Goal: Communication & Community: Answer question/provide support

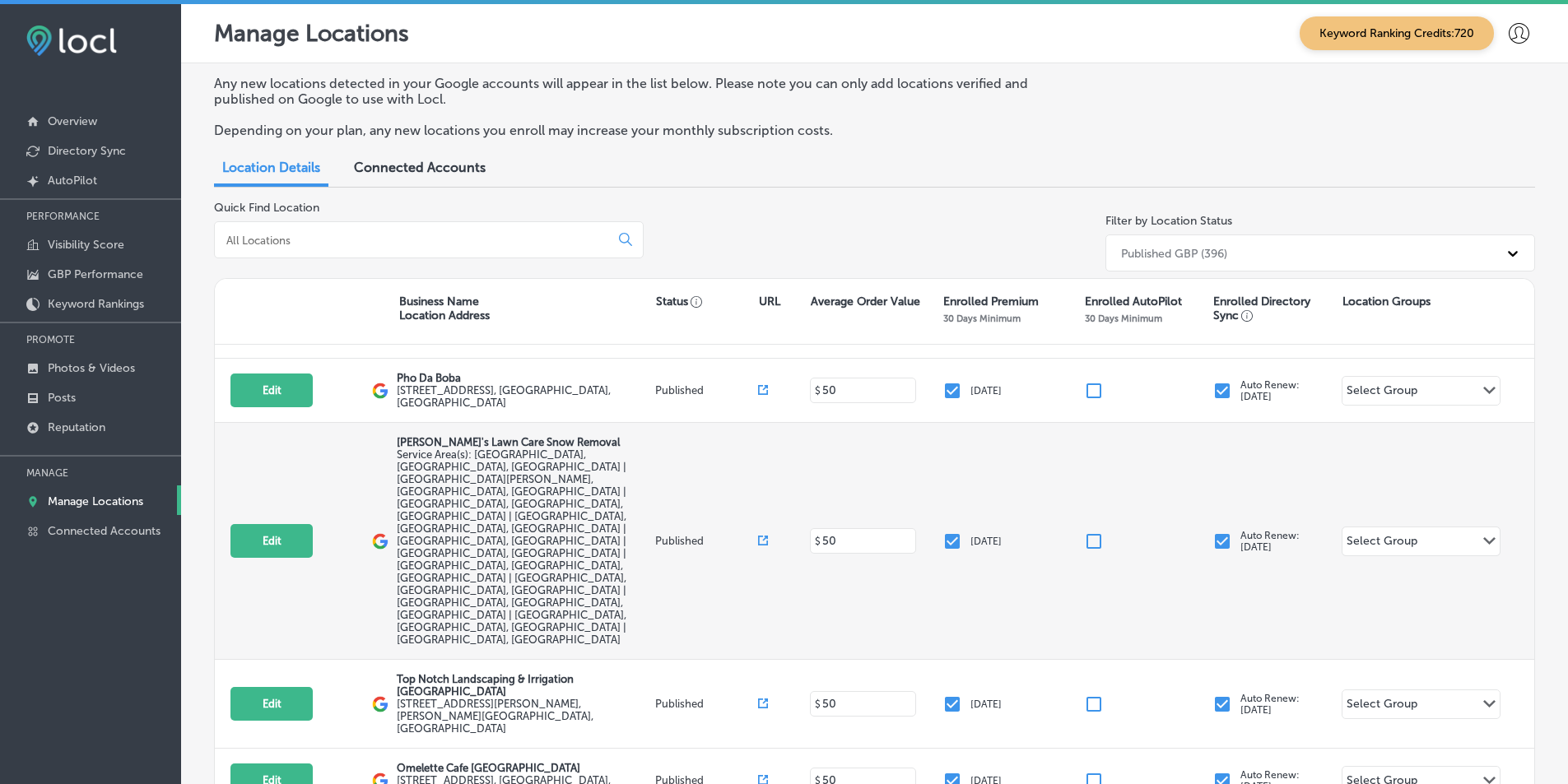
scroll to position [247, 0]
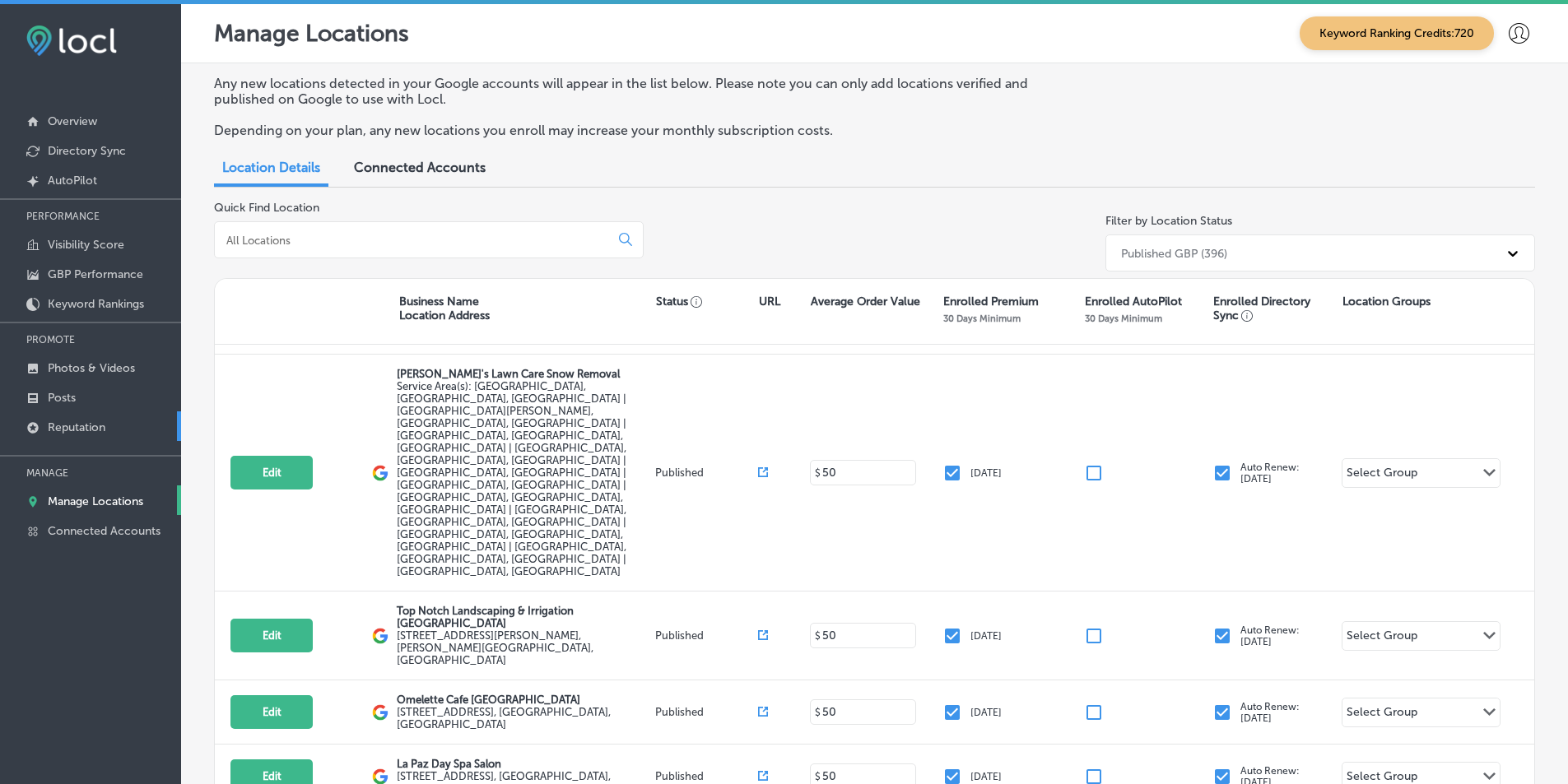
click at [89, 423] on p "Reputation" at bounding box center [77, 427] width 58 height 14
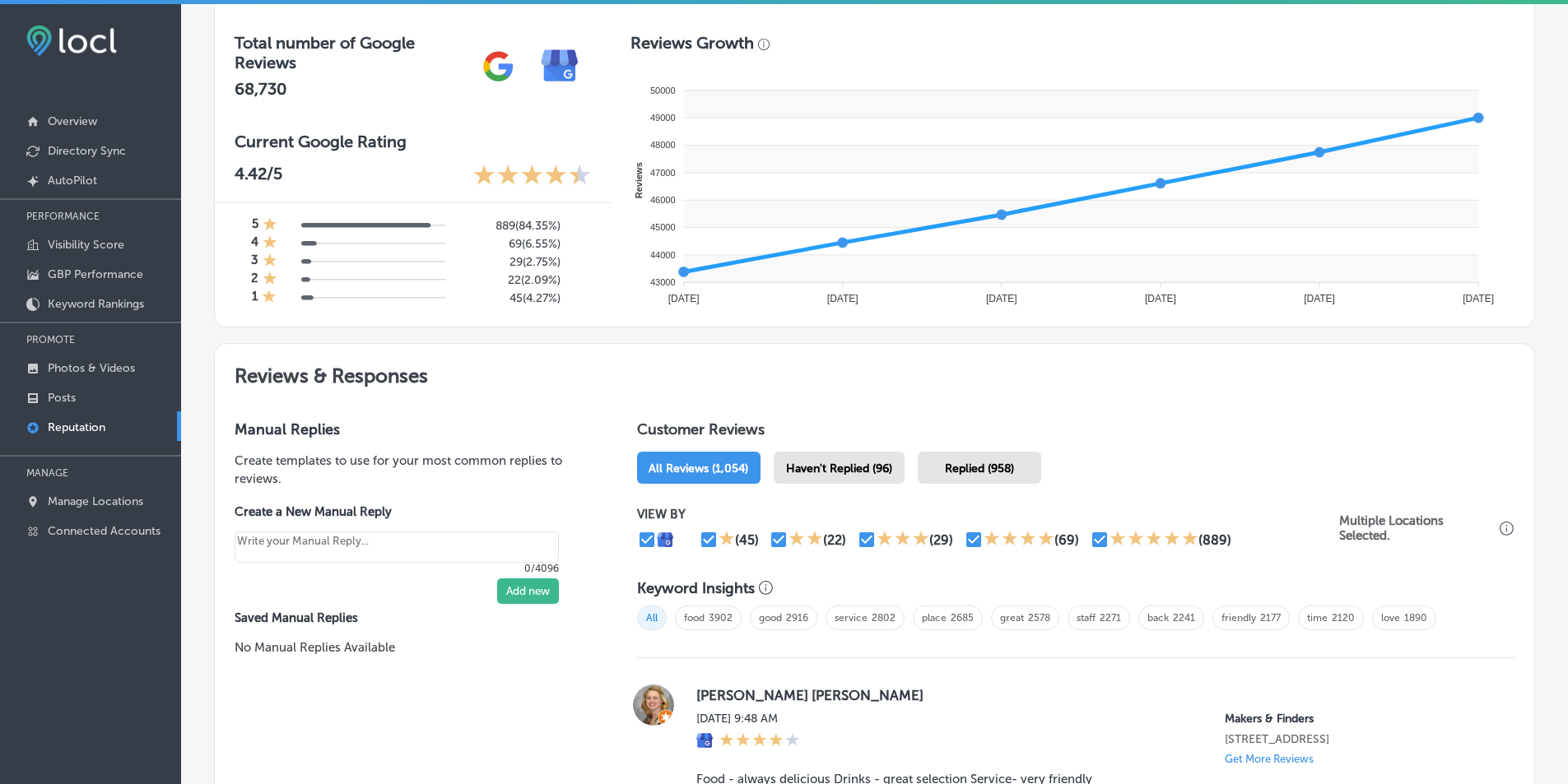
scroll to position [609, 0]
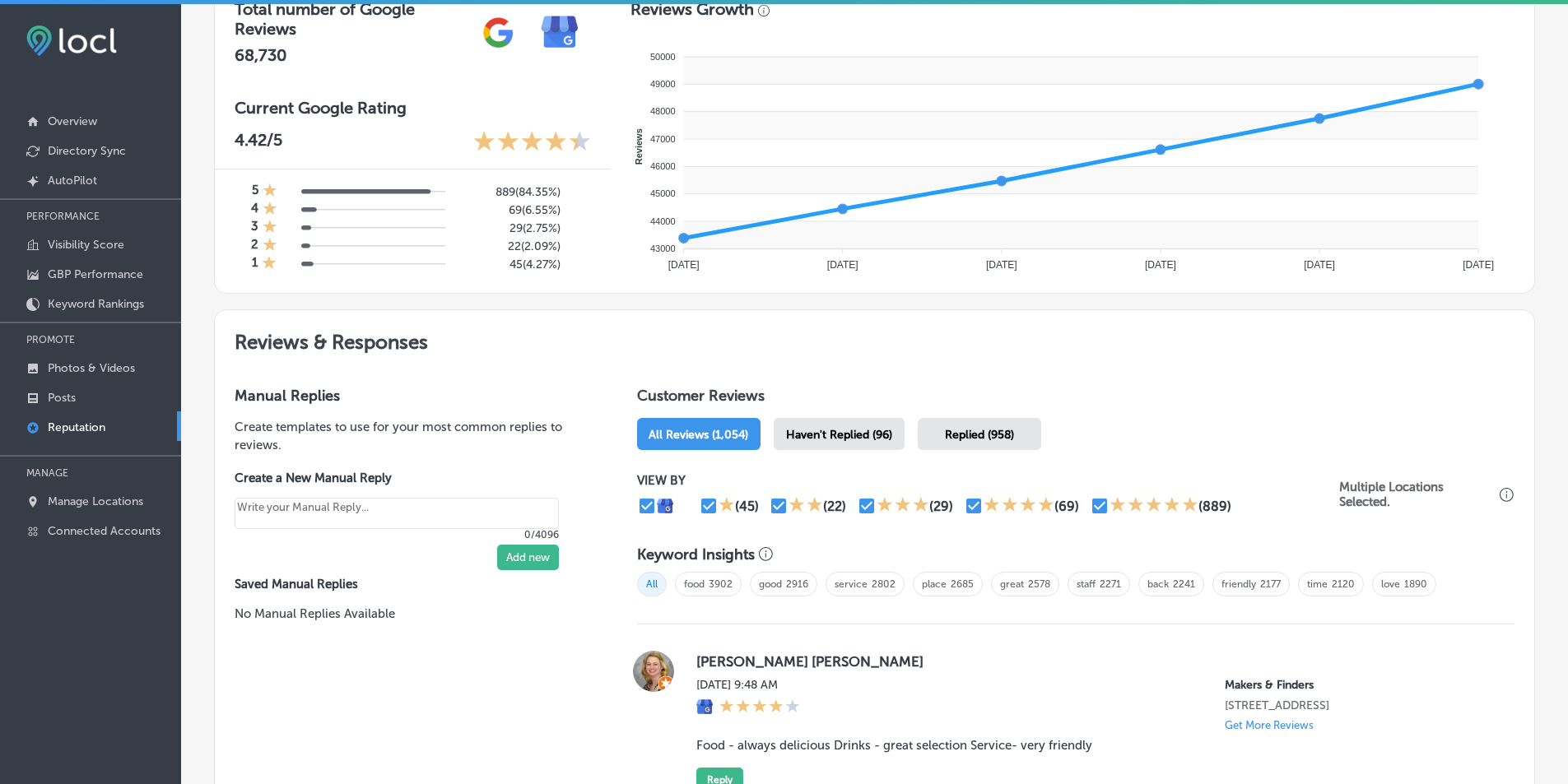
click at [764, 438] on span "Haven't Replied (96)" at bounding box center [840, 435] width 107 height 14
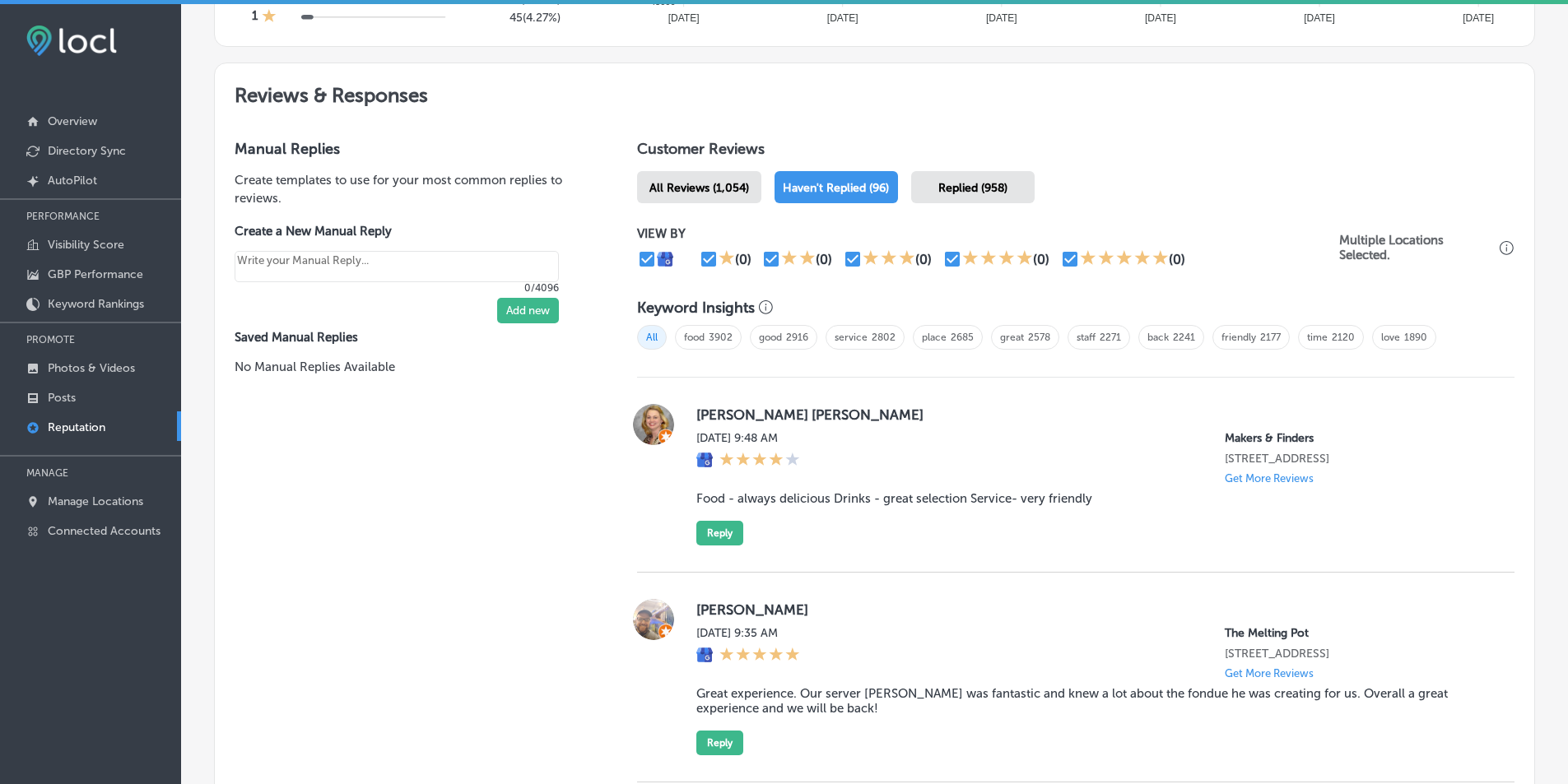
scroll to position [1021, 0]
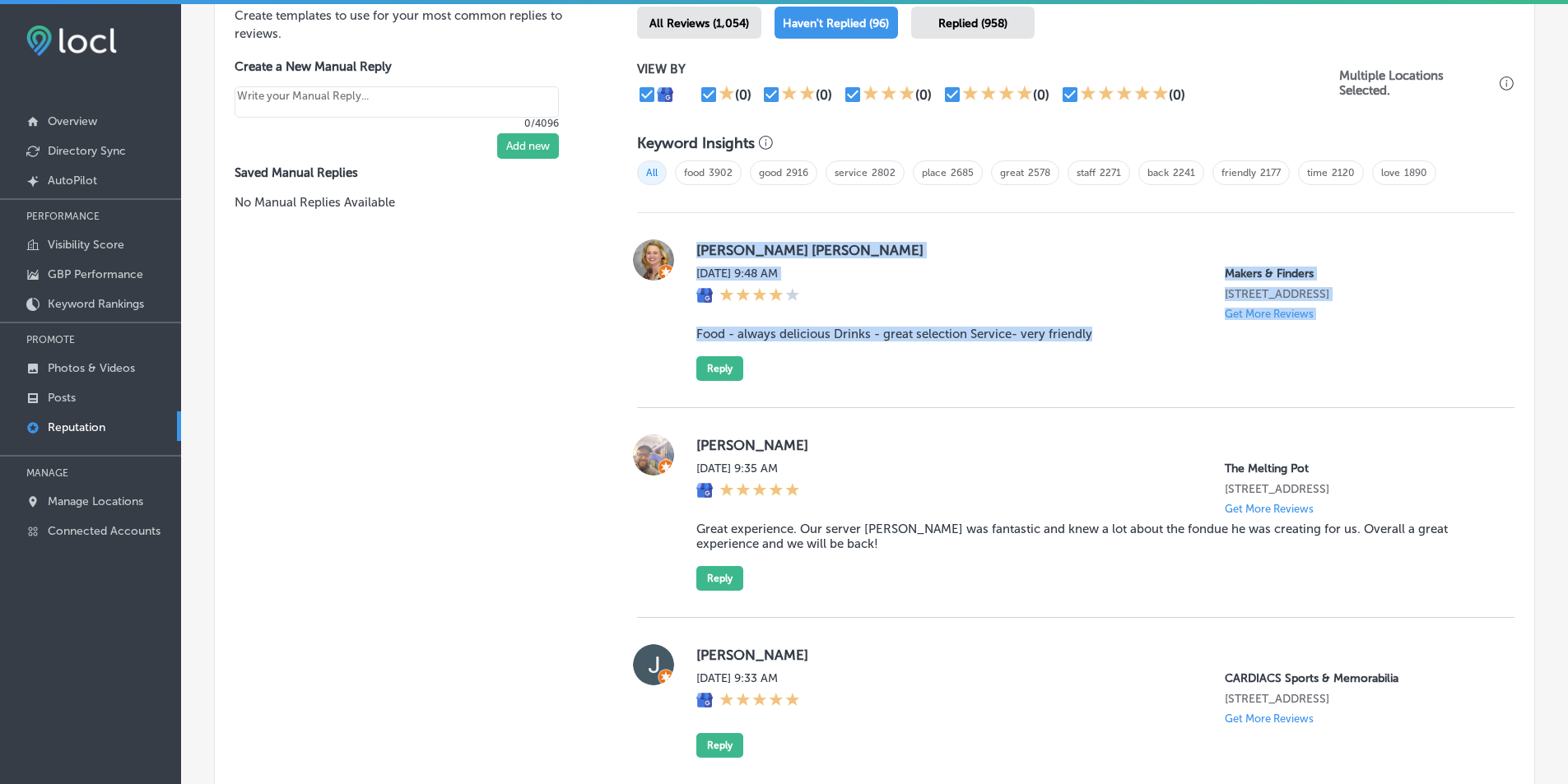
drag, startPoint x: 688, startPoint y: 239, endPoint x: 1118, endPoint y: 390, distance: 455.7
click at [764, 381] on div "Alisa Ann Mon, Aug 25, 2025 9:48 AM Makers & Finders 2120 Festival Plaza Drive …" at bounding box center [1075, 309] width 878 height 141
copy div "Alisa Ann Mon, Aug 25, 2025 9:48 AM Makers & Finders 2120 Festival Plaza Drive …"
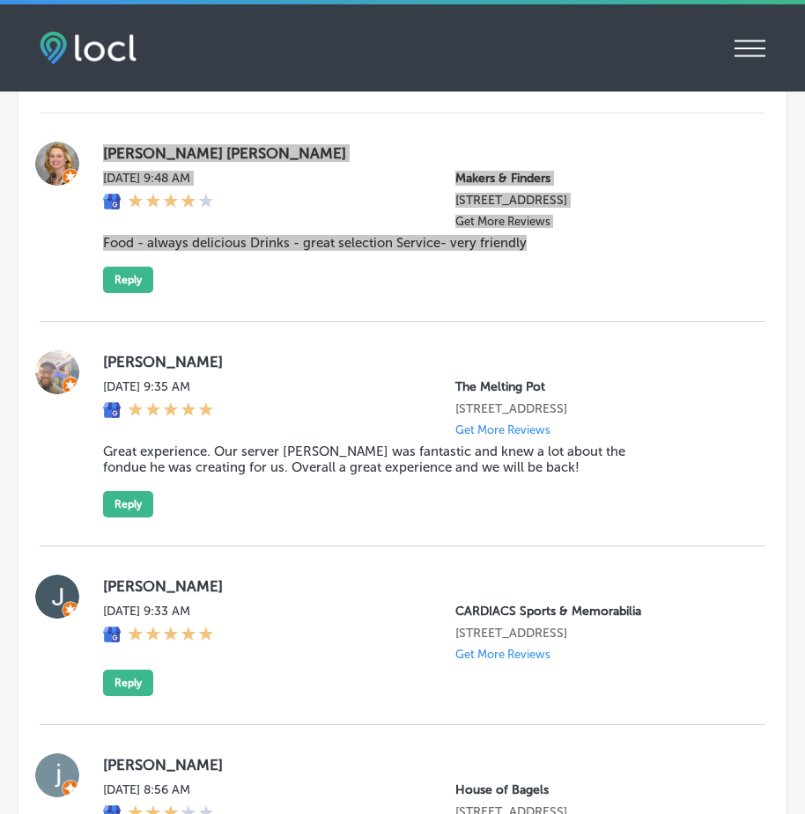
scroll to position [2044, 0]
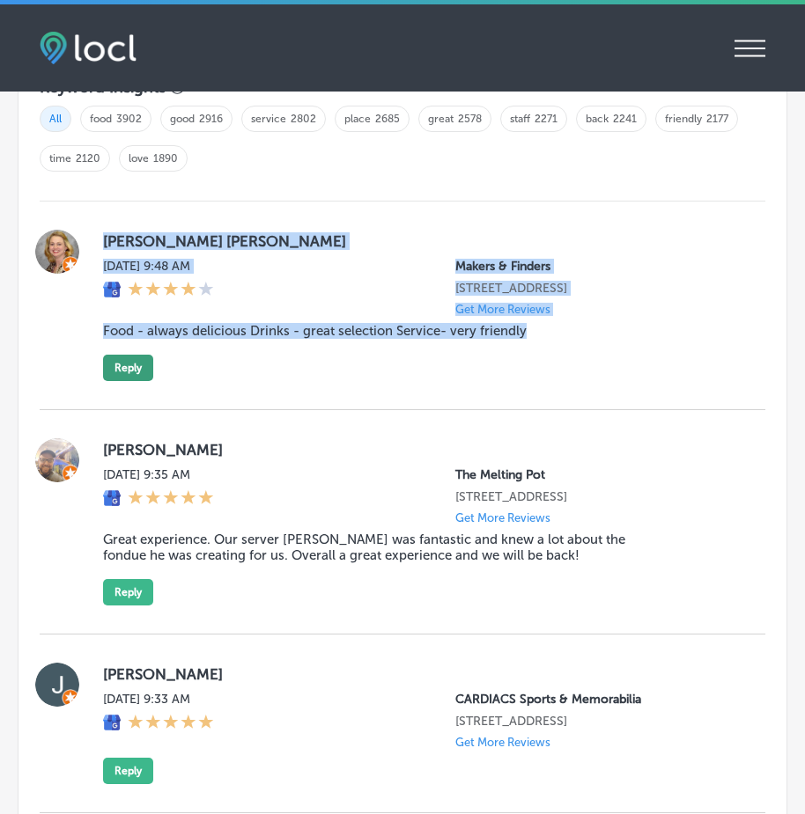
click at [129, 381] on button "Reply" at bounding box center [128, 368] width 50 height 26
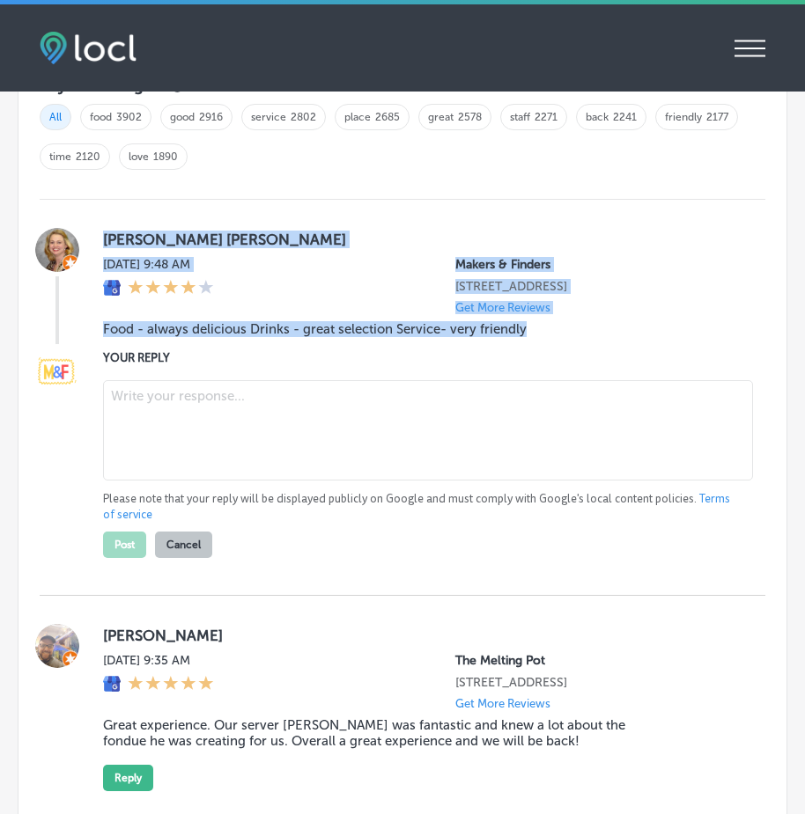
scroll to position [2043, 0]
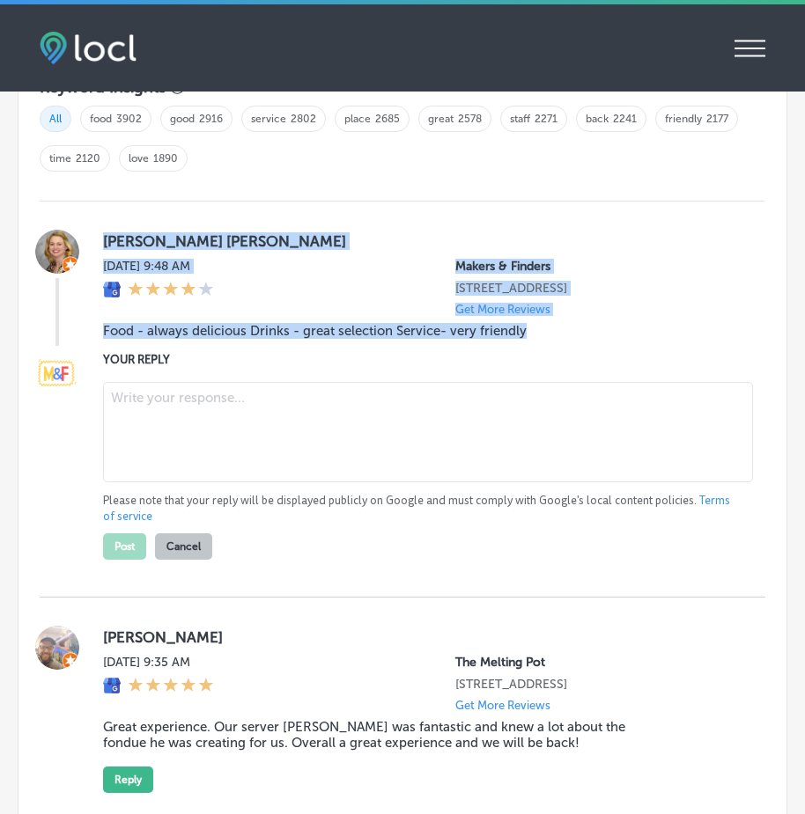
type textarea "x"
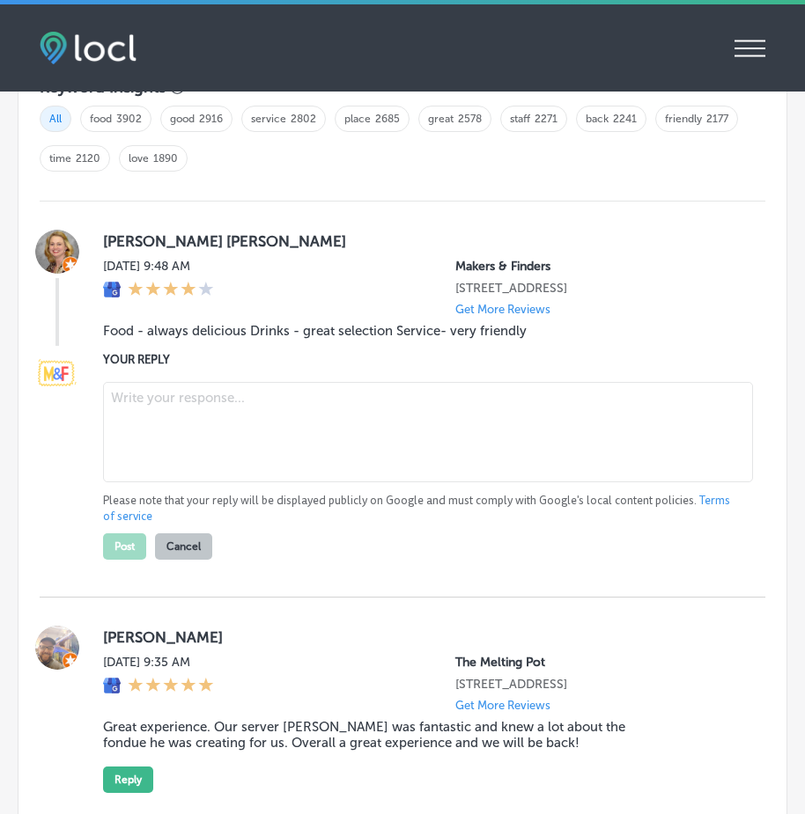
click at [185, 462] on textarea at bounding box center [428, 432] width 650 height 100
paste textarea "Thank you for the wonderful review, Alisa! We’re thrilled to hear you consisten…"
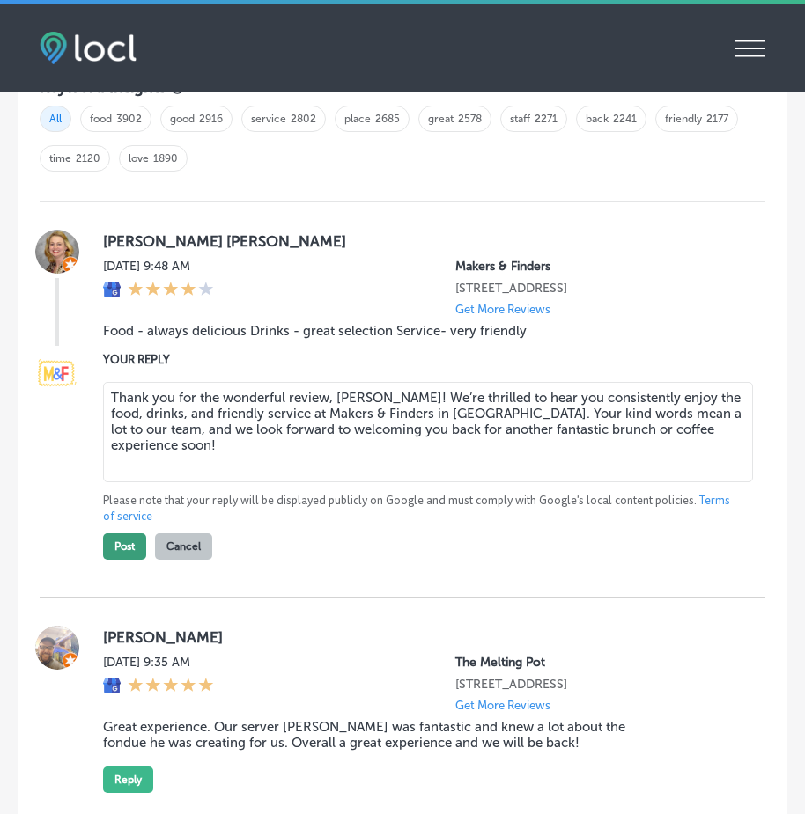
type textarea "Thank you for the wonderful review, Alisa! We’re thrilled to hear you consisten…"
click at [121, 560] on button "Post" at bounding box center [124, 547] width 43 height 26
type textarea "x"
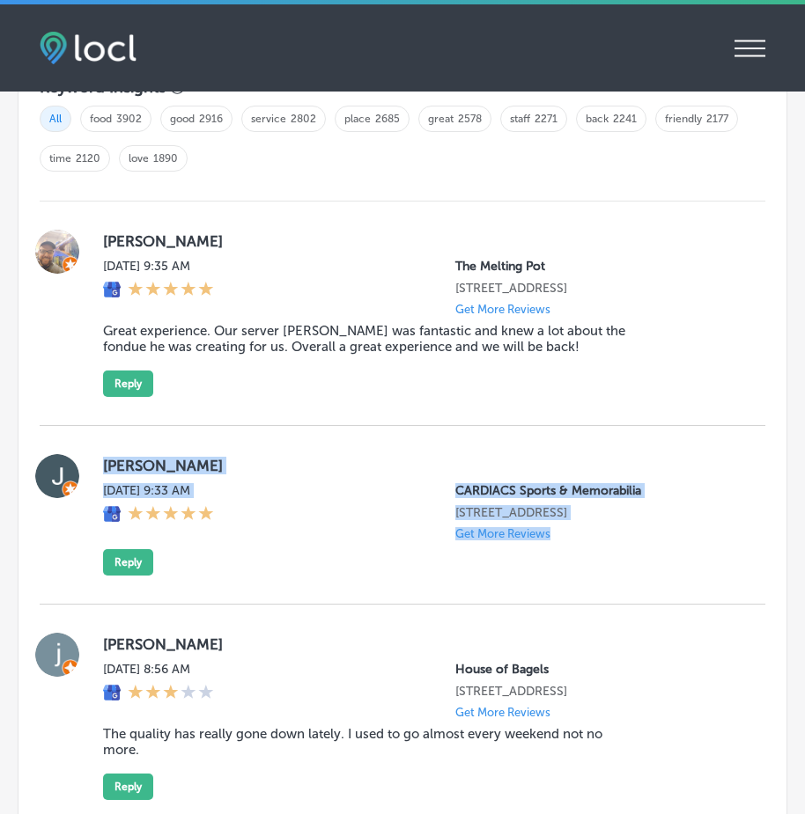
drag, startPoint x: 103, startPoint y: 490, endPoint x: 579, endPoint y: 607, distance: 490.5
click at [579, 576] on div "Jonny Cannon Mon, Aug 25, 2025 9:33 AM CARDIACS Sports & Memorabilia 133 West A…" at bounding box center [420, 514] width 634 height 121
copy div "Jonny Cannon Mon, Aug 25, 2025 9:33 AM CARDIACS Sports & Memorabilia 133 West A…"
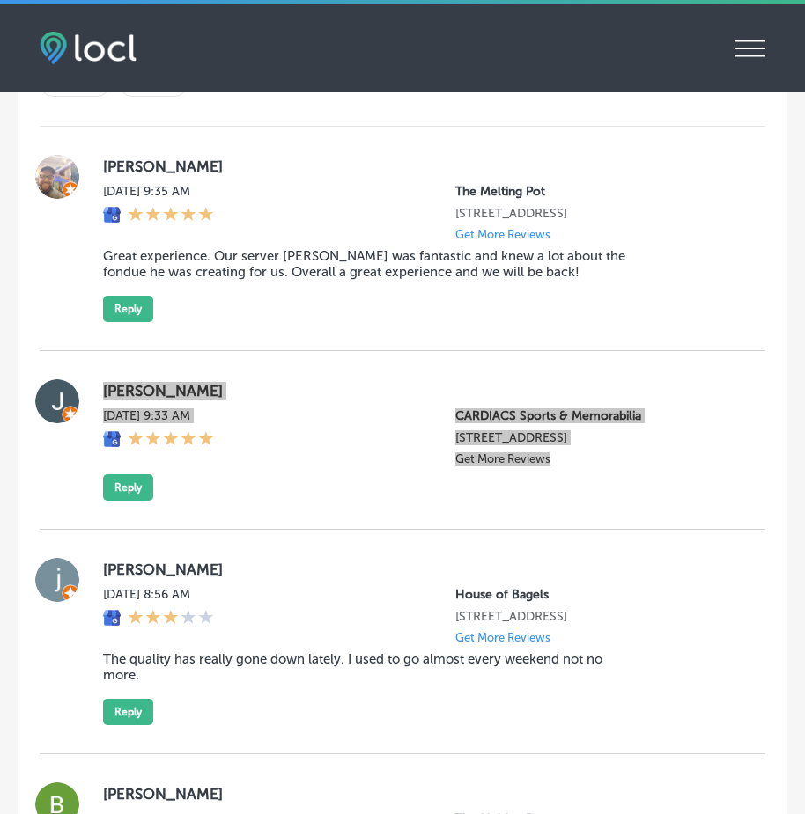
scroll to position [2131, 0]
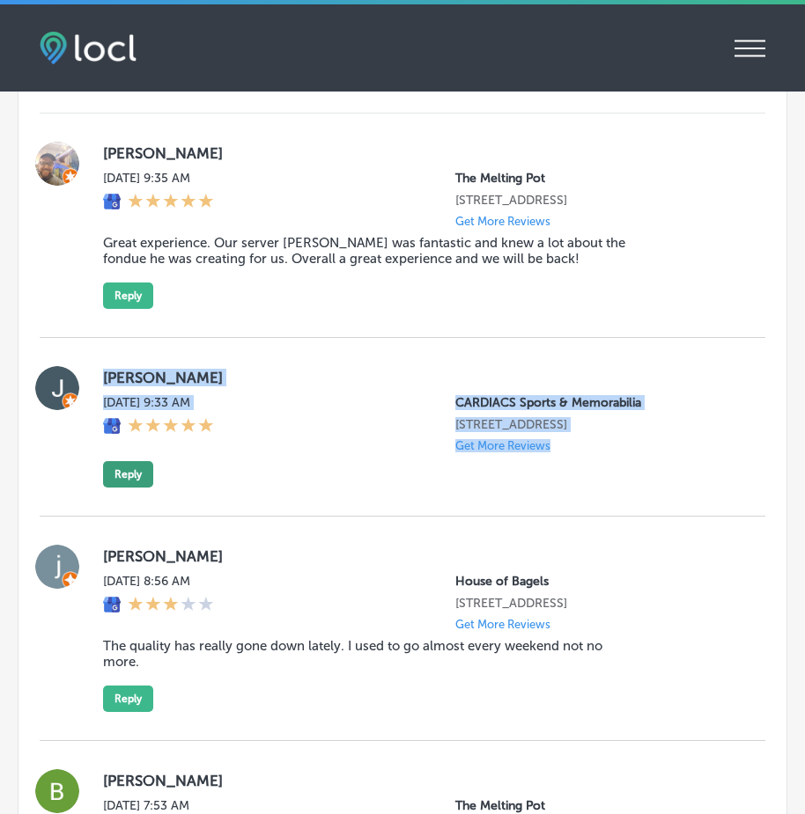
click at [130, 488] on button "Reply" at bounding box center [128, 474] width 50 height 26
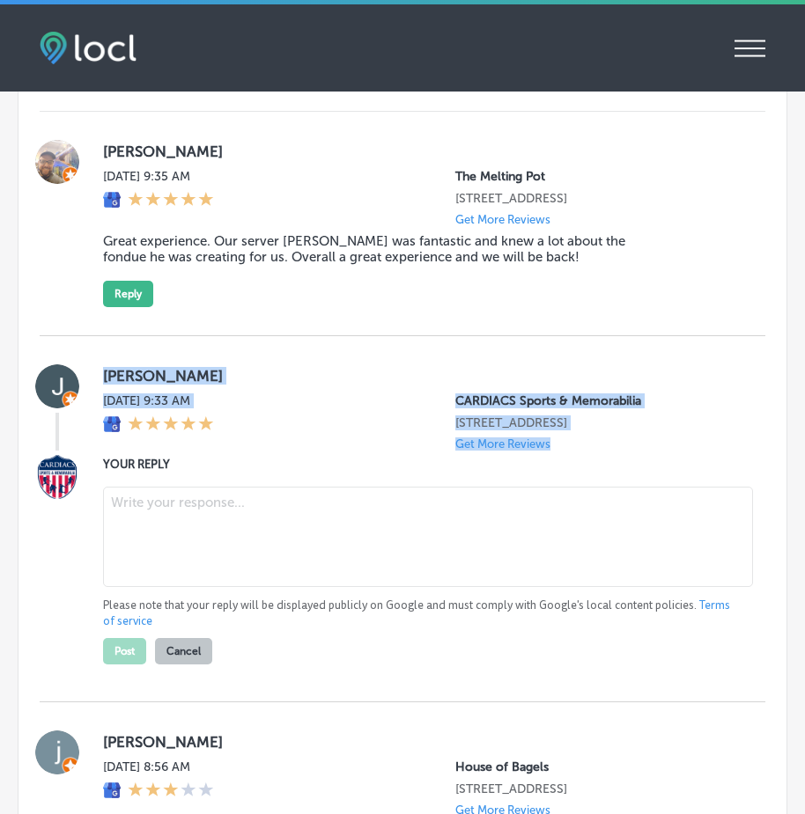
scroll to position [2129, 0]
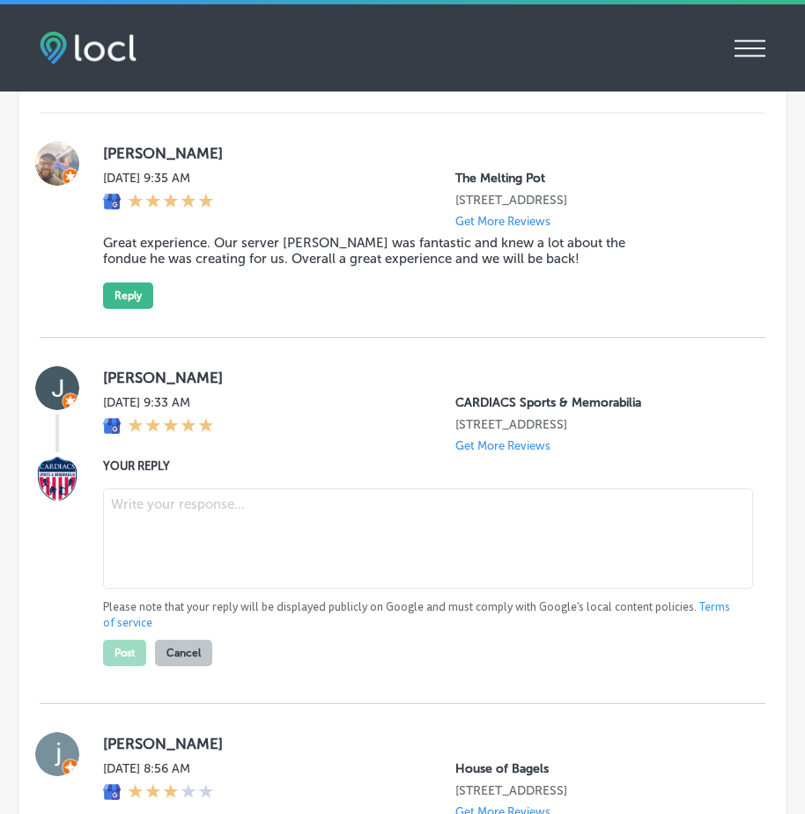
click at [181, 563] on textarea at bounding box center [428, 539] width 650 height 100
paste textarea "Thank you, Jonny, for taking the time to share your experience! We’re thrilled …"
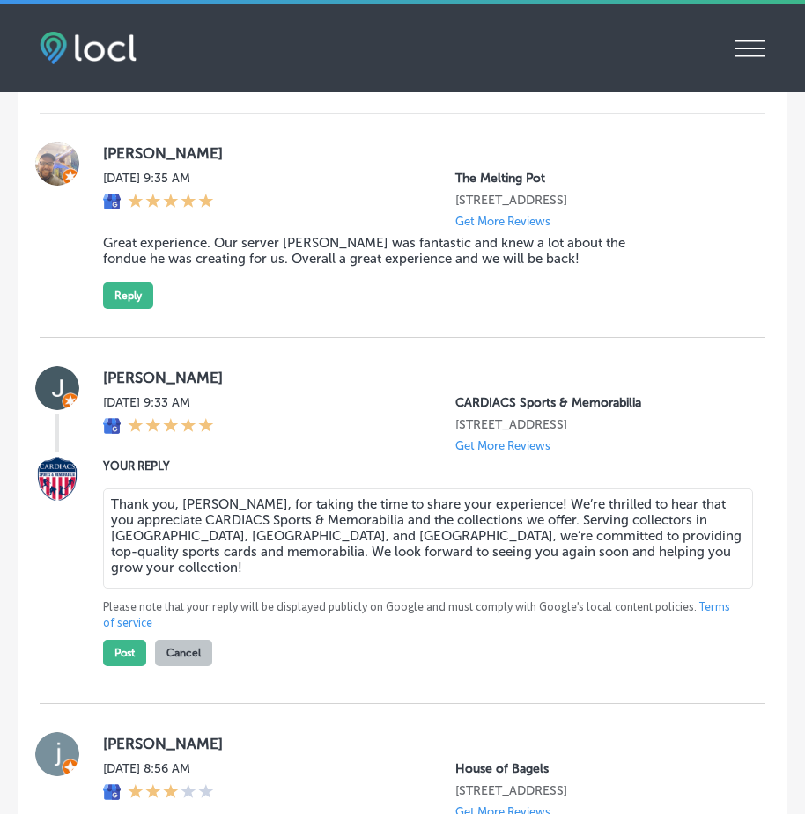
click at [293, 573] on textarea "Thank you, Jonny, for taking the time to share your experience! We’re thrilled …" at bounding box center [428, 539] width 650 height 100
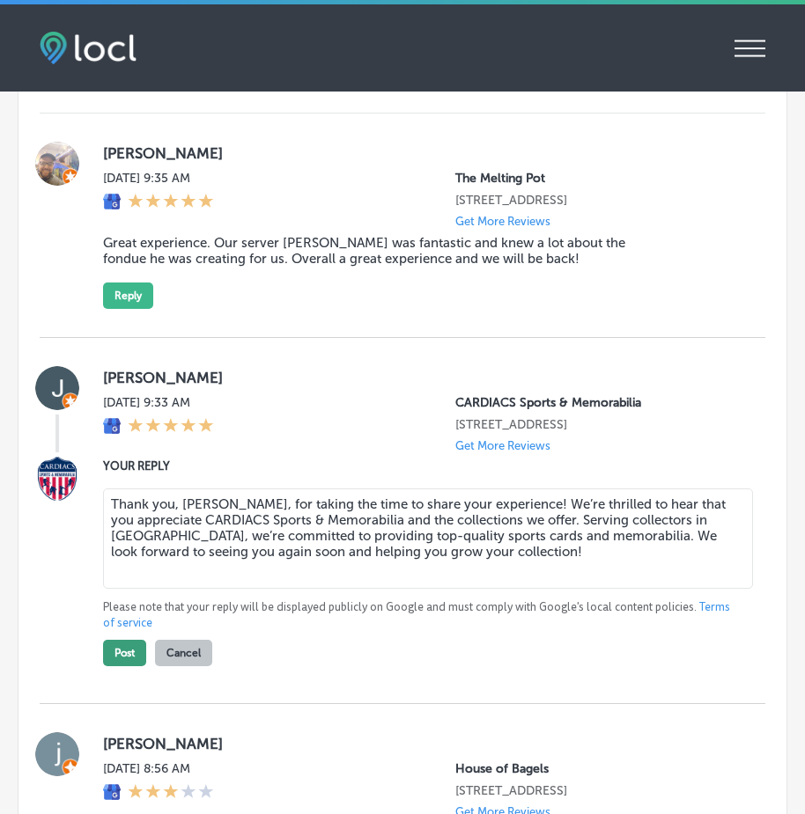
type textarea "Thank you, Jonny, for taking the time to share your experience! We’re thrilled …"
click at [121, 666] on button "Post" at bounding box center [124, 653] width 43 height 26
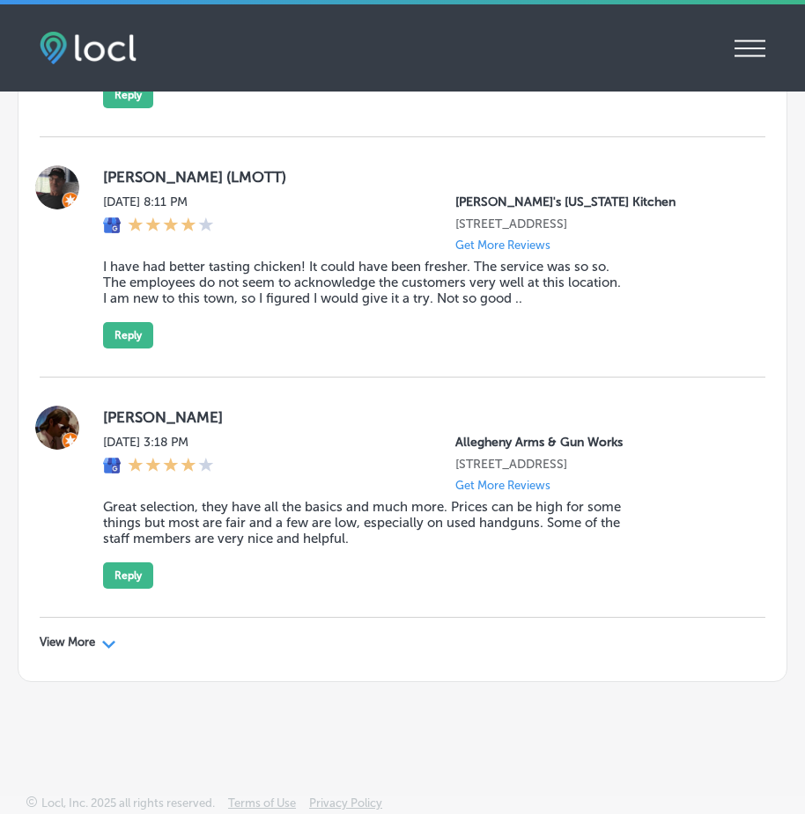
scroll to position [6179, 0]
click at [95, 650] on p "View More" at bounding box center [67, 643] width 55 height 14
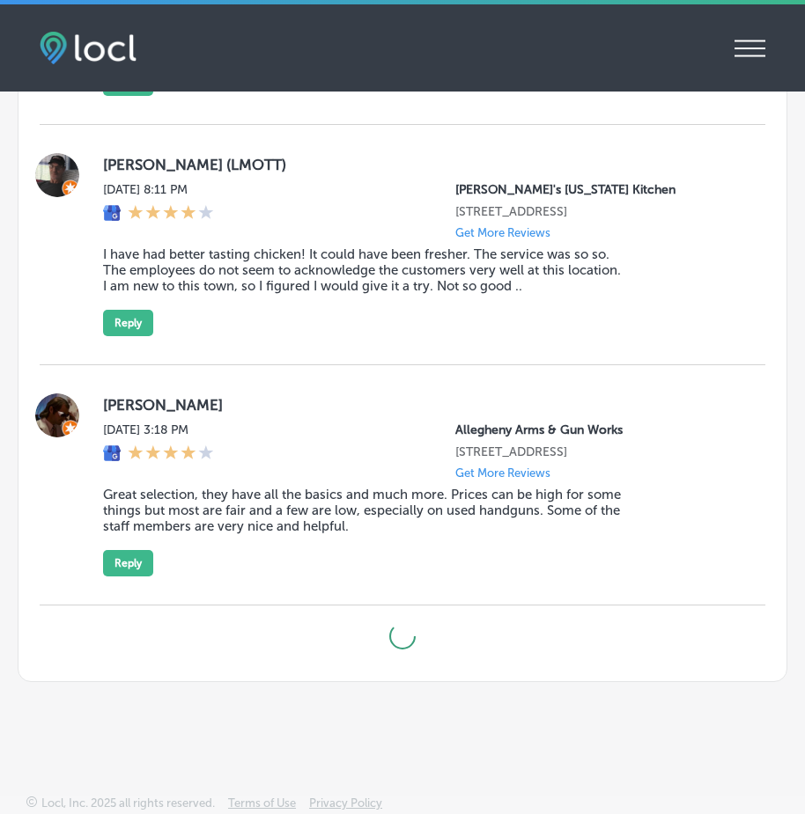
type textarea "x"
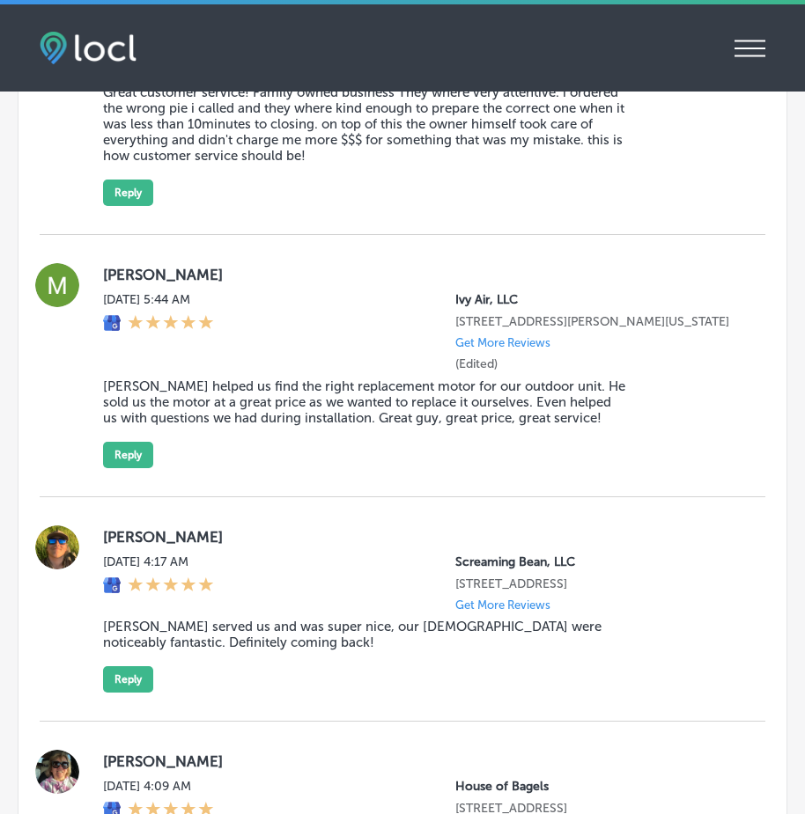
scroll to position [9172, 0]
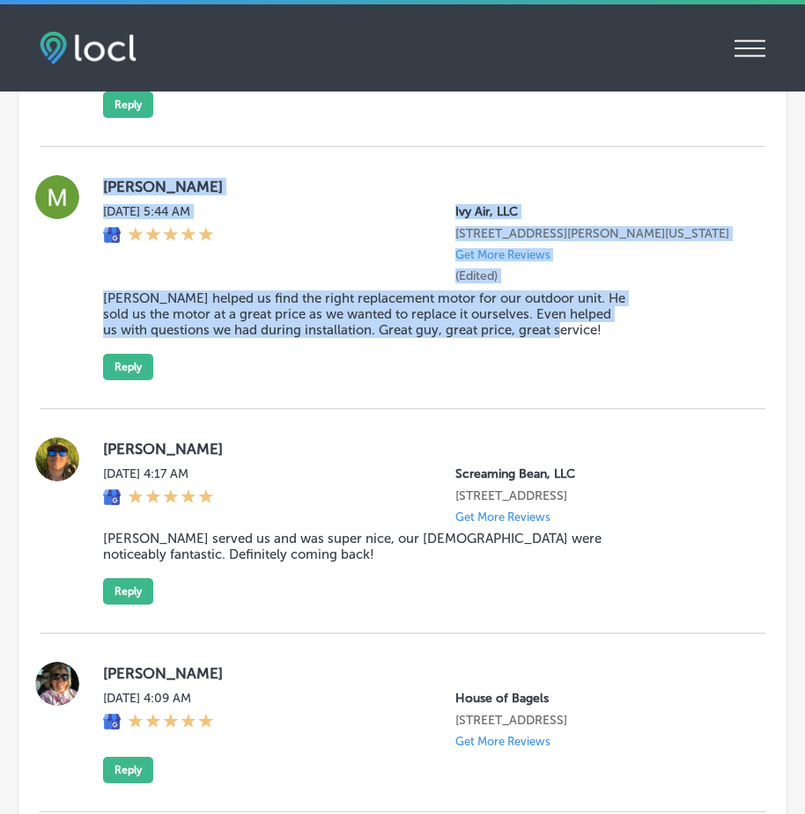
drag, startPoint x: 101, startPoint y: 292, endPoint x: 647, endPoint y: 521, distance: 591.9
click at [647, 409] on div "Melissa Taylor Sun, Aug 24, 2025 5:44 AM Ivy Air, LLC 2838 Farm to Market Road …" at bounding box center [402, 278] width 725 height 262
copy div "Melissa Taylor Sun, Aug 24, 2025 5:44 AM Ivy Air, LLC 2838 Farm to Market Road …"
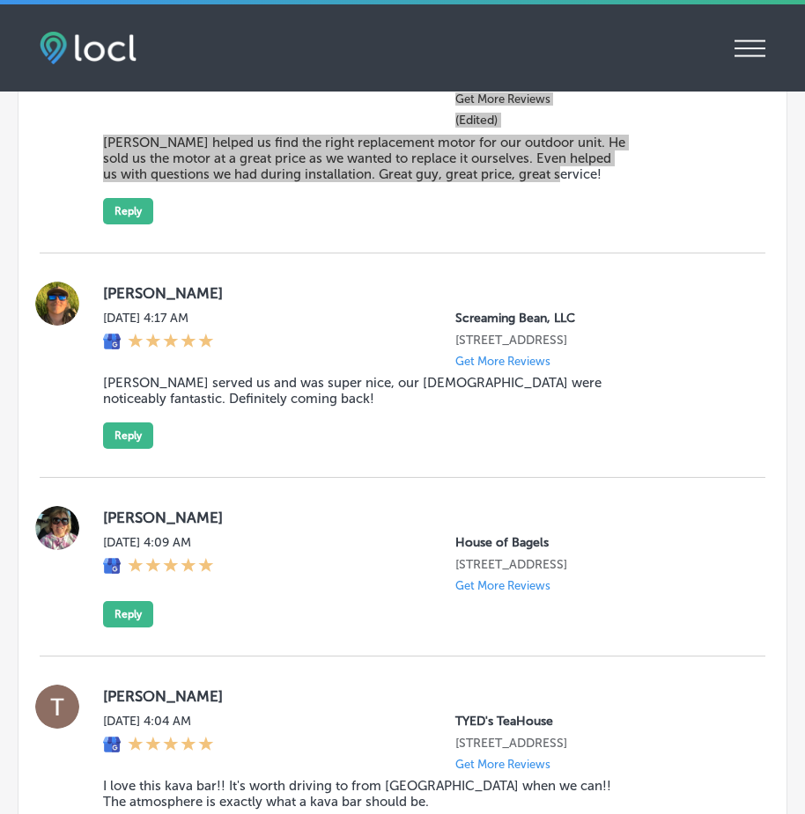
scroll to position [9327, 0]
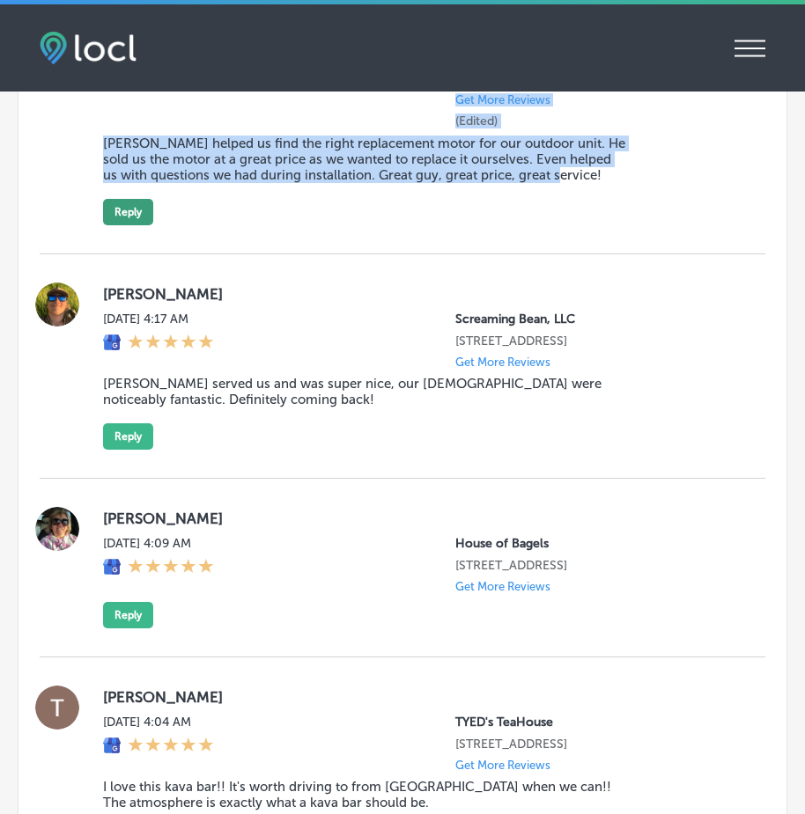
click at [126, 225] on button "Reply" at bounding box center [128, 212] width 50 height 26
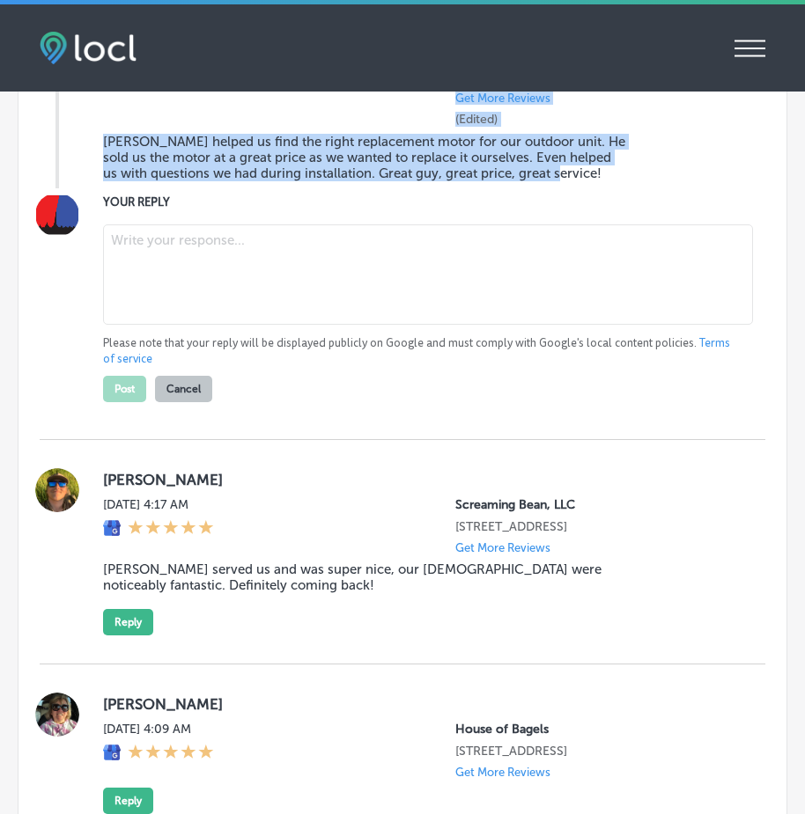
scroll to position [9325, 0]
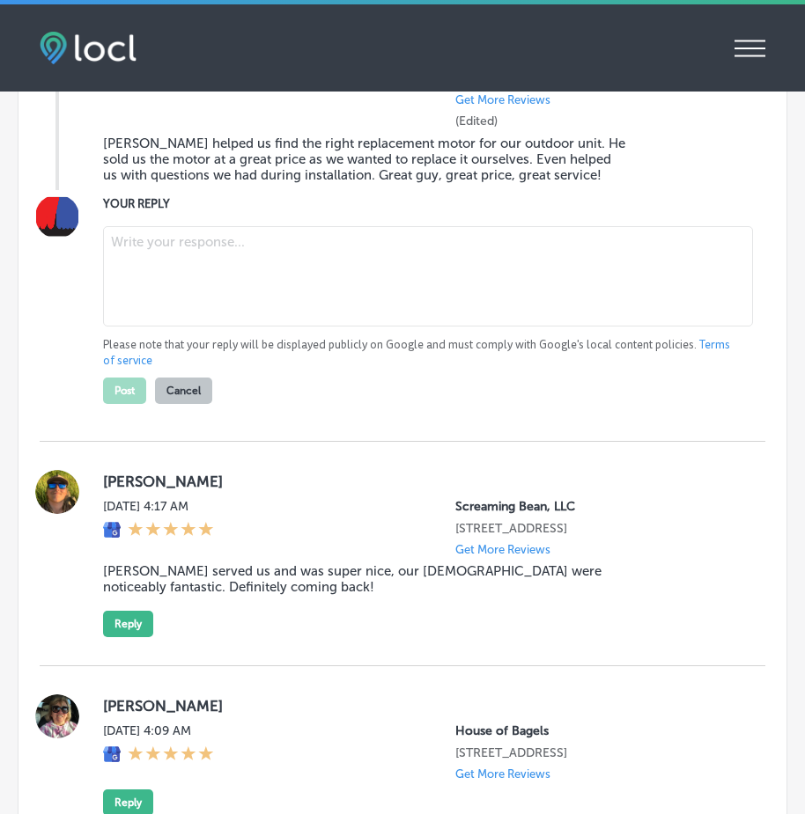
click at [147, 327] on textarea at bounding box center [428, 276] width 650 height 100
paste textarea "Thank you for the wonderful review, Melissa! We’re glad Justin was able to help…"
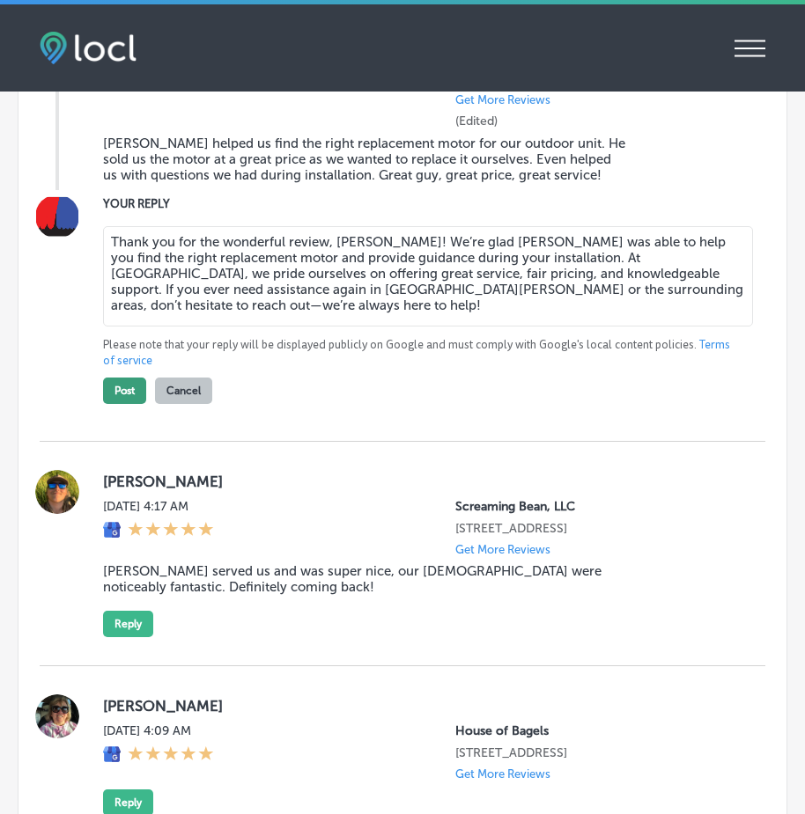
type textarea "Thank you for the wonderful review, Melissa! We’re glad Justin was able to help…"
click at [122, 404] on button "Post" at bounding box center [124, 391] width 43 height 26
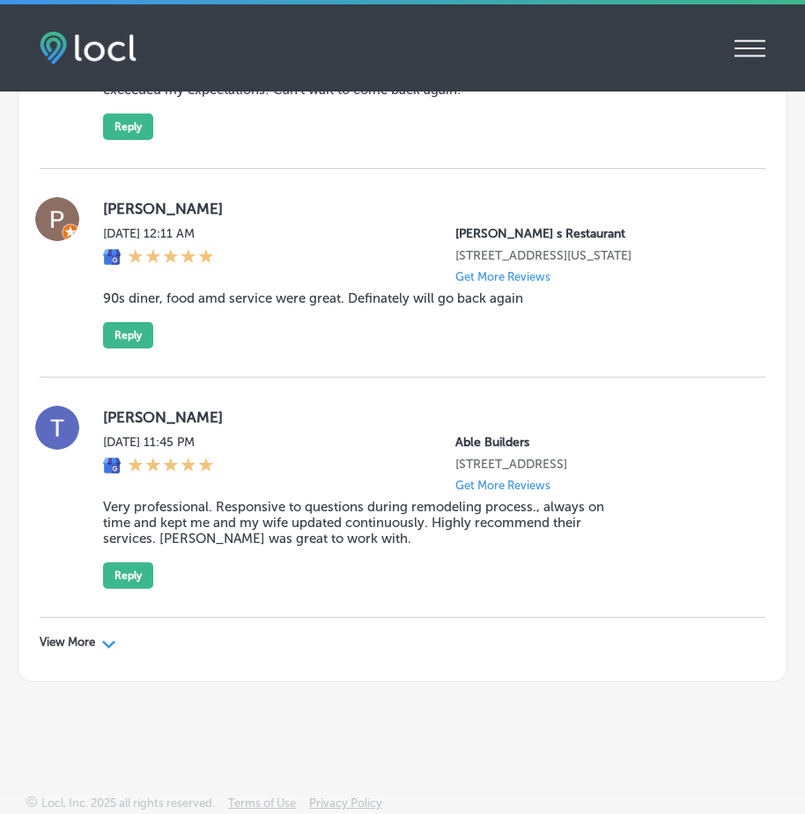
scroll to position [10545, 0]
click at [94, 644] on p "View More" at bounding box center [67, 643] width 55 height 14
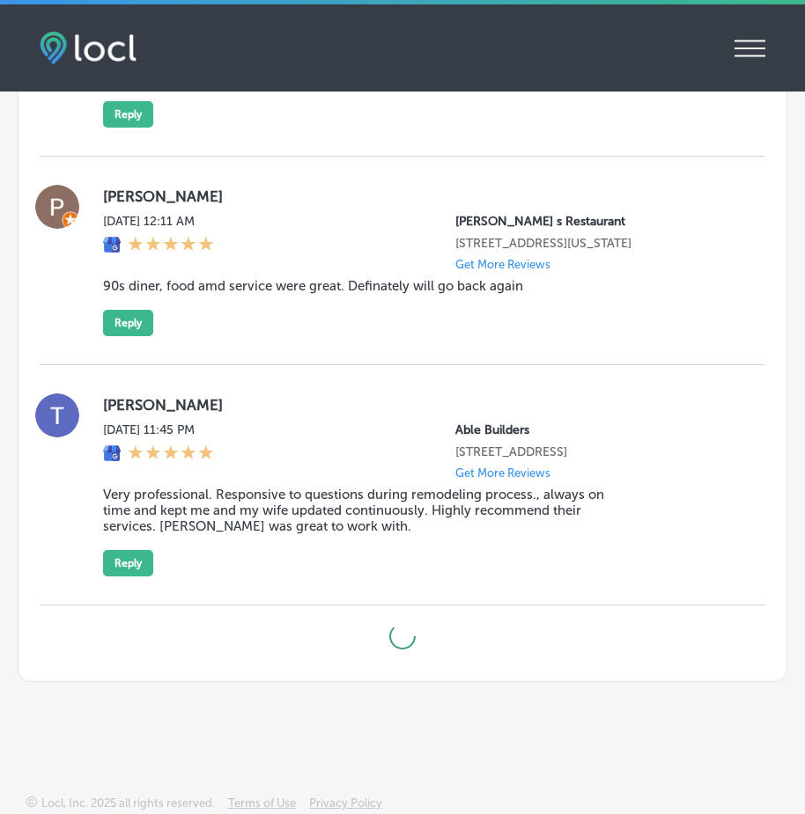
type textarea "x"
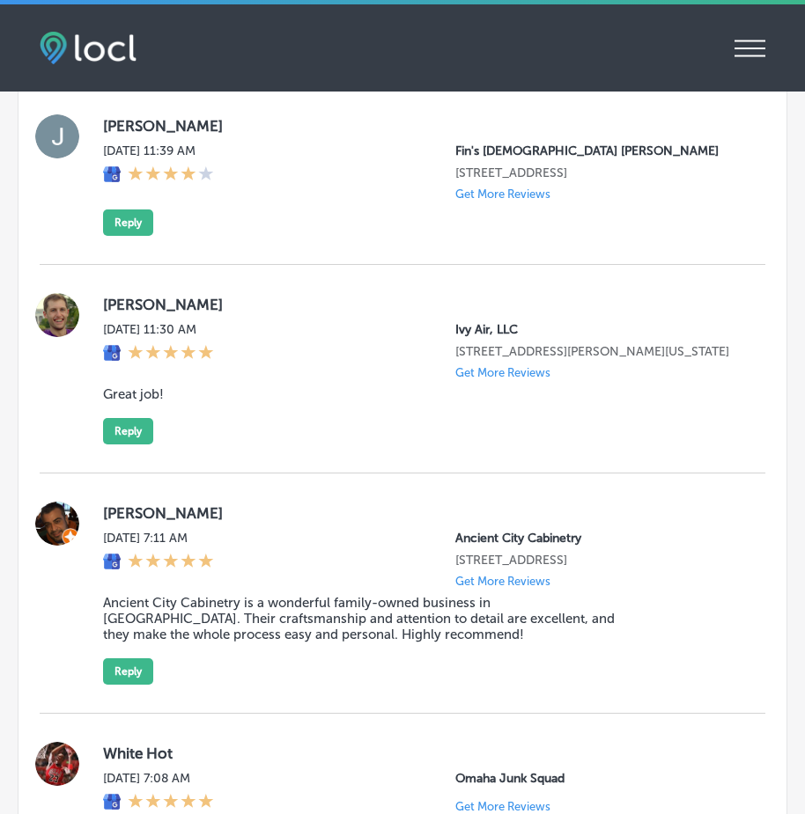
scroll to position [12393, 0]
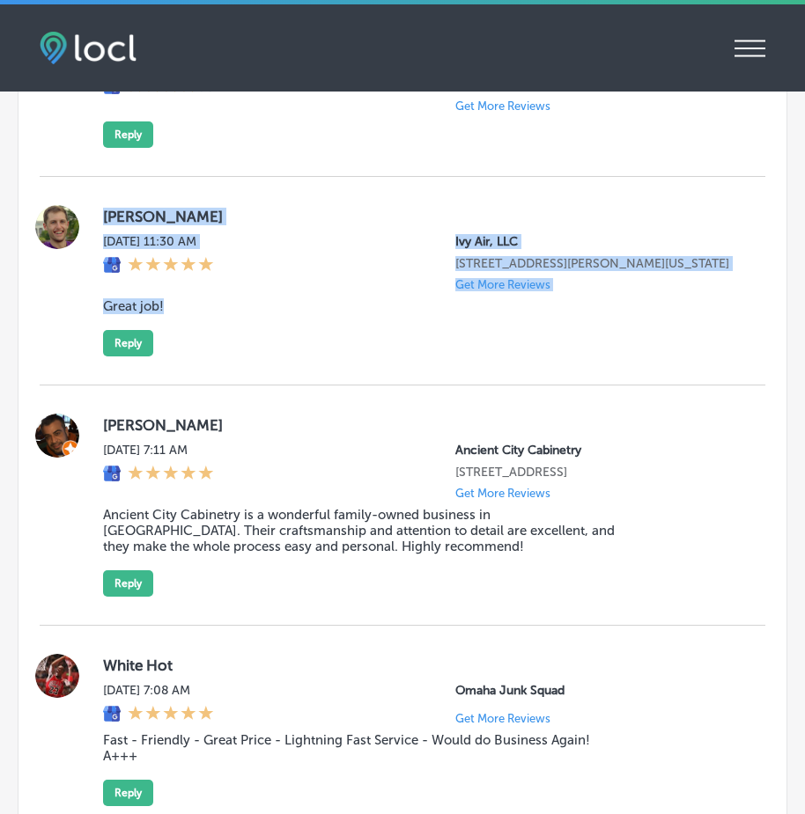
drag, startPoint x: 99, startPoint y: 382, endPoint x: 399, endPoint y: 490, distance: 318.0
click at [399, 357] on div "John Stuckey Sat, Aug 23, 2025 11:30 AM Ivy Air, LLC 2838 Farm to Market Road C…" at bounding box center [402, 280] width 725 height 151
copy div "John Stuckey Sat, Aug 23, 2025 11:30 AM Ivy Air, LLC 2838 Farm to Market Road C…"
click at [127, 357] on button "Reply" at bounding box center [128, 343] width 50 height 26
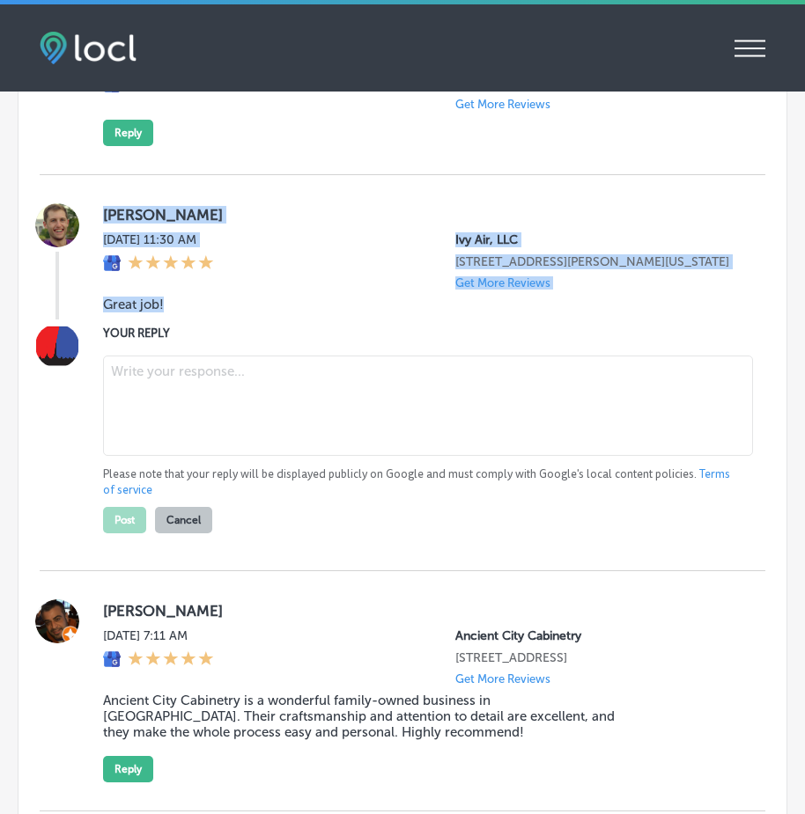
scroll to position [12392, 0]
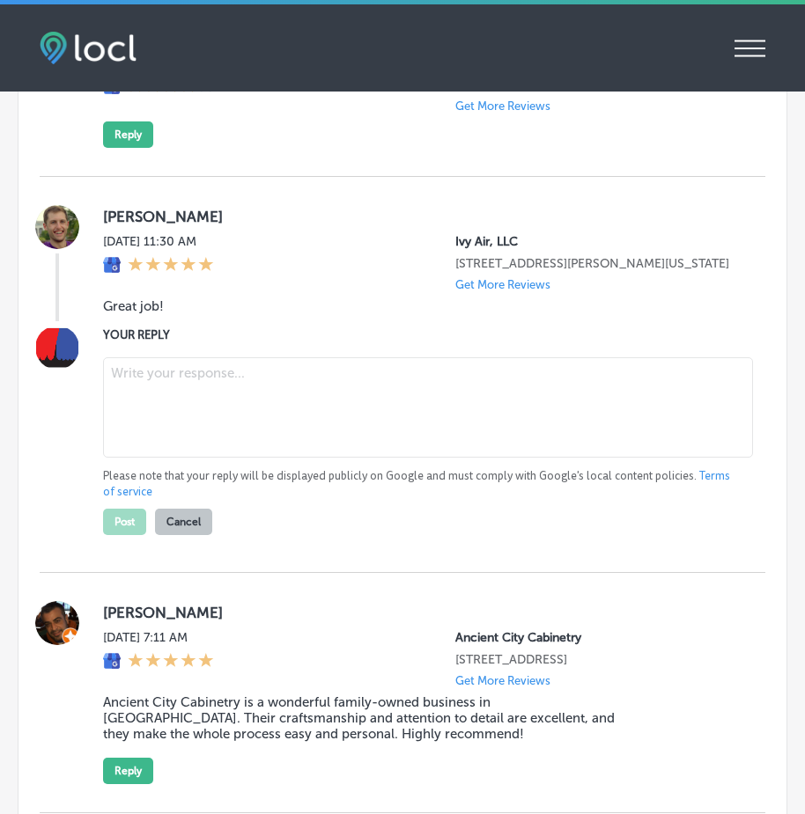
click at [166, 458] on textarea at bounding box center [428, 407] width 650 height 100
paste textarea "Thank you for the kind review, John! We’re glad to hear you had a great experie…"
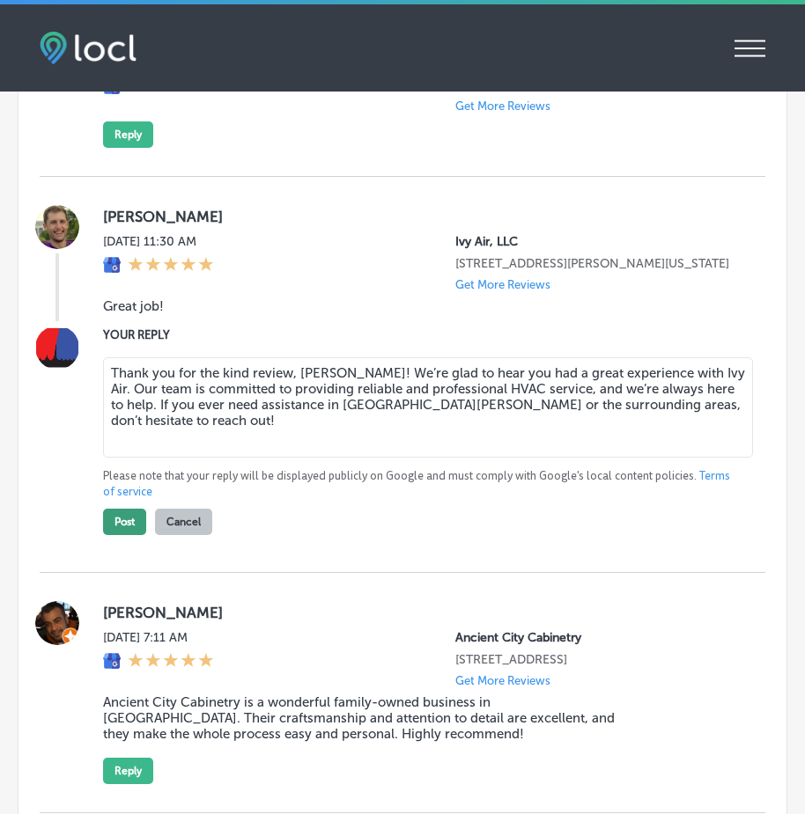
type textarea "Thank you for the kind review, John! We’re glad to hear you had a great experie…"
drag, startPoint x: 120, startPoint y: 705, endPoint x: 298, endPoint y: 659, distance: 183.9
click at [120, 535] on button "Post" at bounding box center [124, 522] width 43 height 26
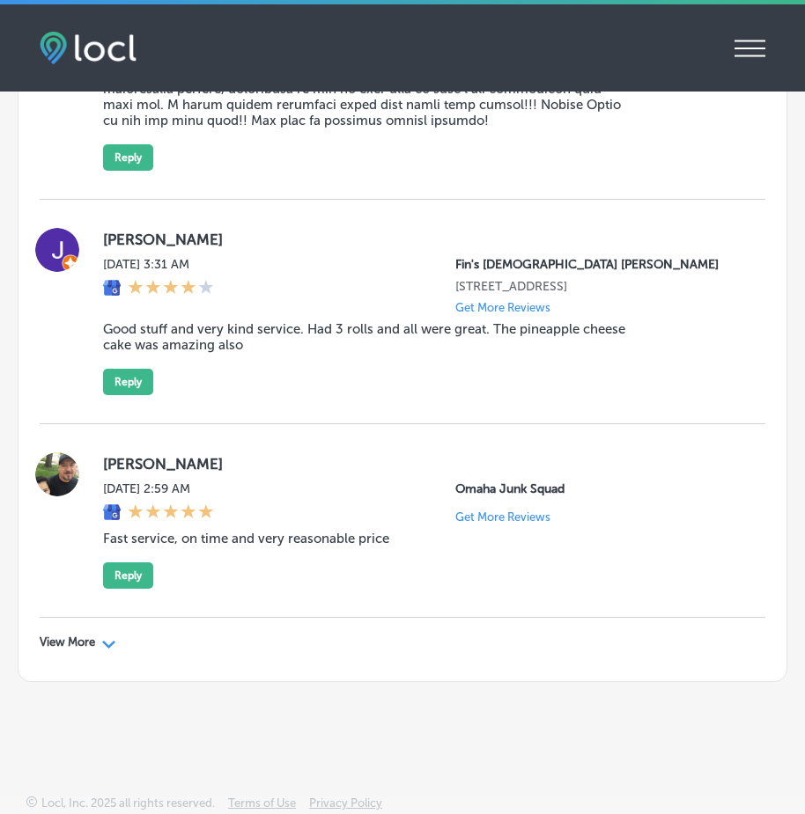
scroll to position [15119, 0]
click at [101, 639] on div "View More Path Created with Sketch." at bounding box center [78, 643] width 77 height 14
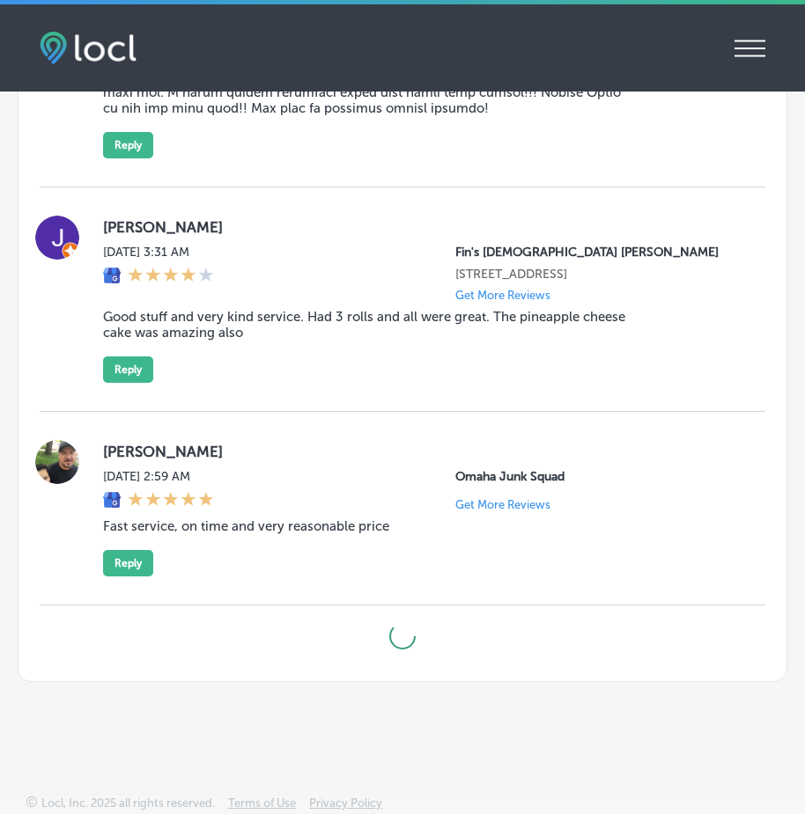
type textarea "x"
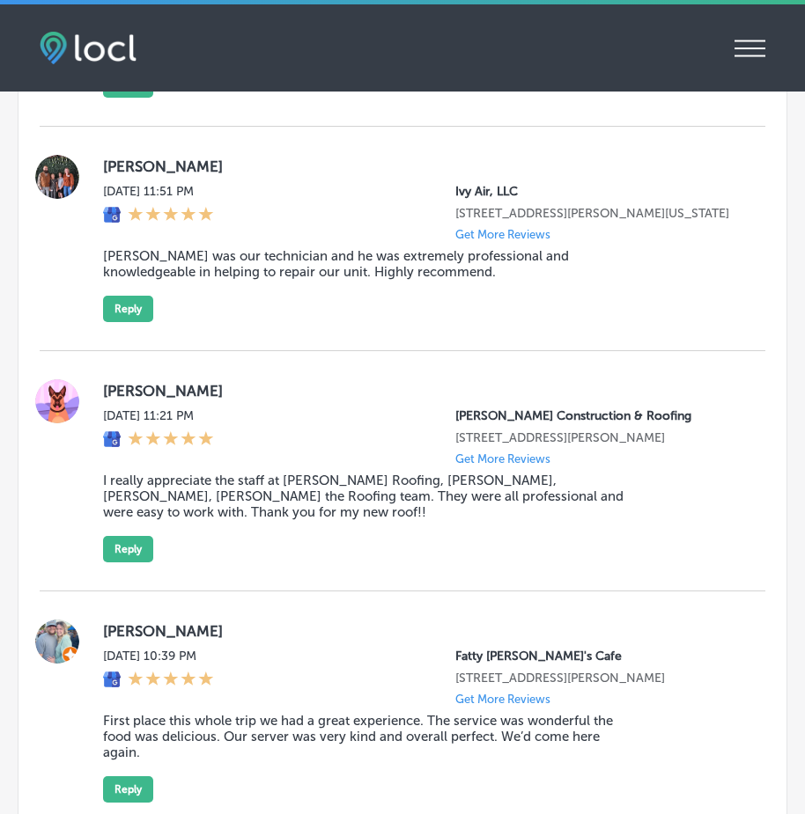
scroll to position [16528, 0]
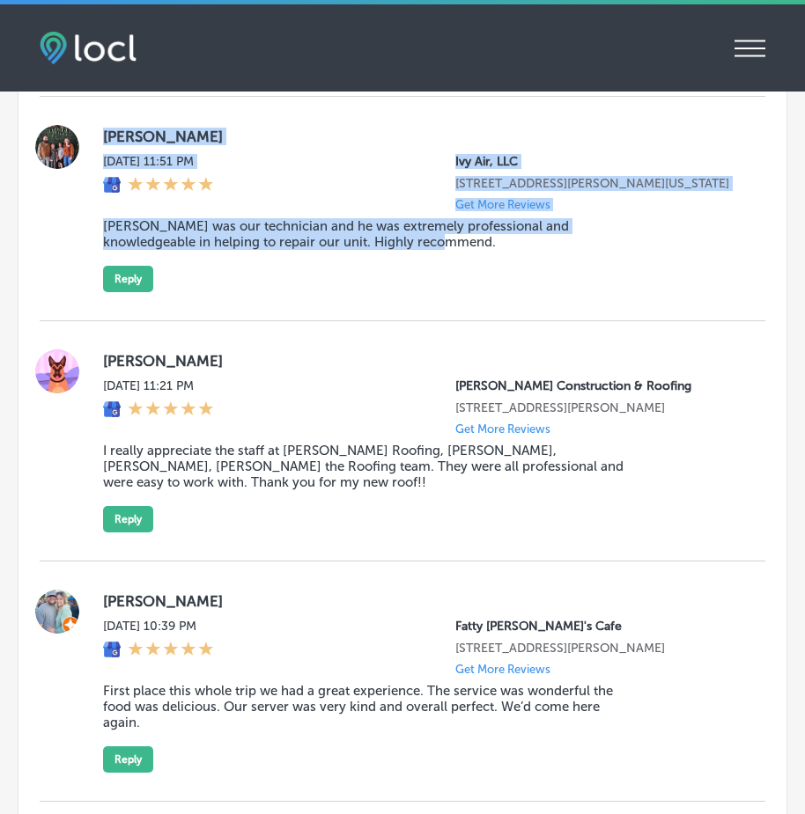
drag, startPoint x: 102, startPoint y: 300, endPoint x: 481, endPoint y: 446, distance: 405.8
click at [481, 292] on div "Courtney Dyer Fri, Aug 22, 2025 11:51 PM Ivy Air, LLC 2838 Farm to Market Road …" at bounding box center [402, 208] width 725 height 167
copy div "Courtney Dyer Fri, Aug 22, 2025 11:51 PM Ivy Air, LLC 2838 Farm to Market Road …"
click at [124, 292] on button "Reply" at bounding box center [128, 279] width 50 height 26
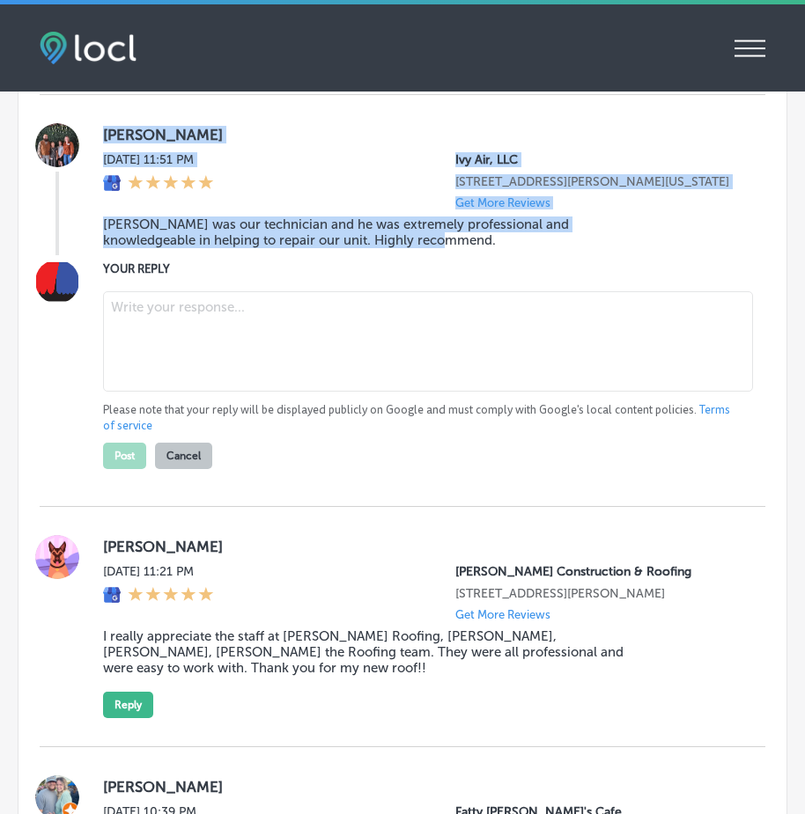
scroll to position [16526, 0]
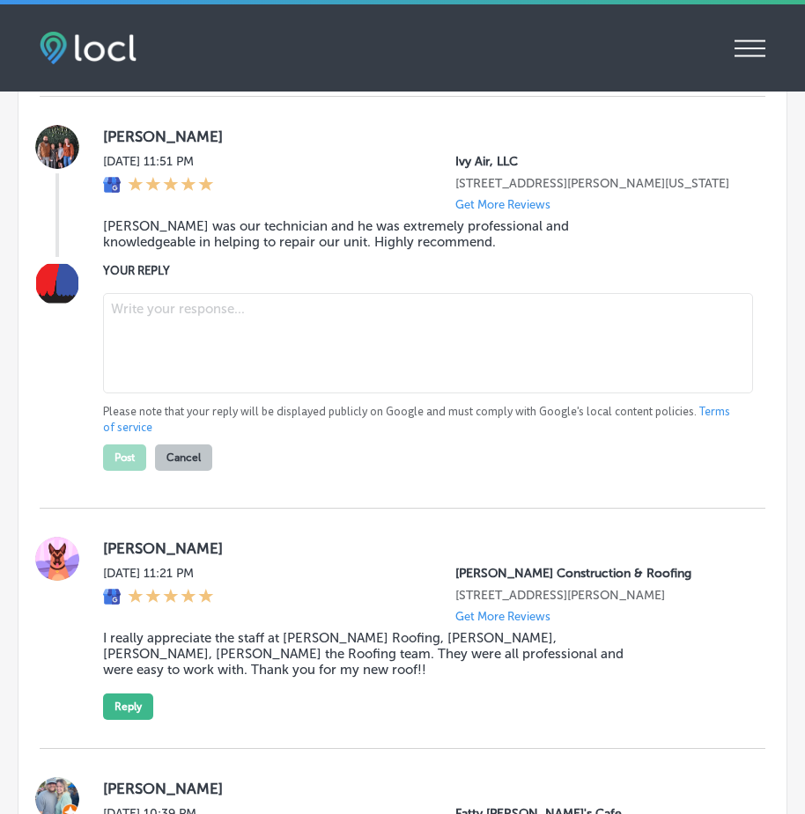
click at [194, 394] on textarea at bounding box center [428, 343] width 650 height 100
paste textarea "Thank you for the wonderful review, Courtney! We’re thrilled to hear that Charl…"
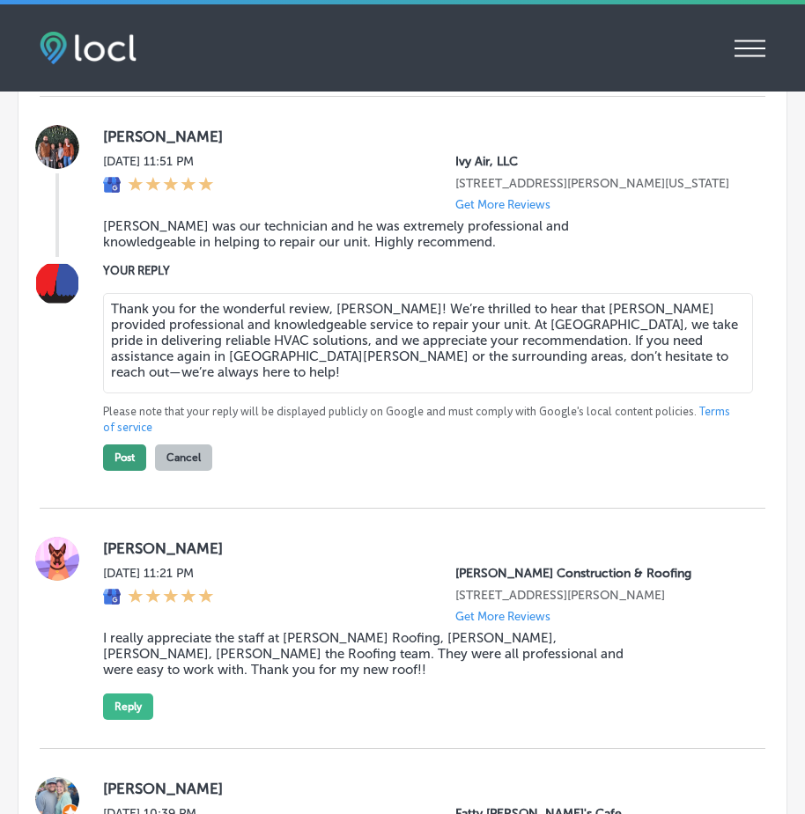
type textarea "Thank you for the wonderful review, Courtney! We’re thrilled to hear that Charl…"
click at [121, 471] on button "Post" at bounding box center [124, 458] width 43 height 26
type textarea "x"
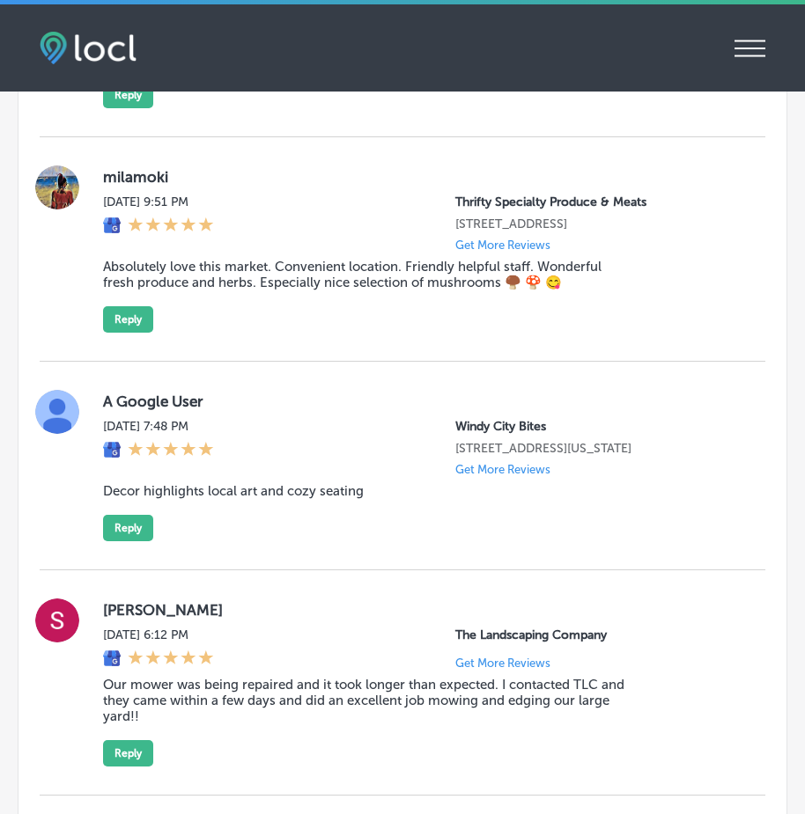
scroll to position [17054, 0]
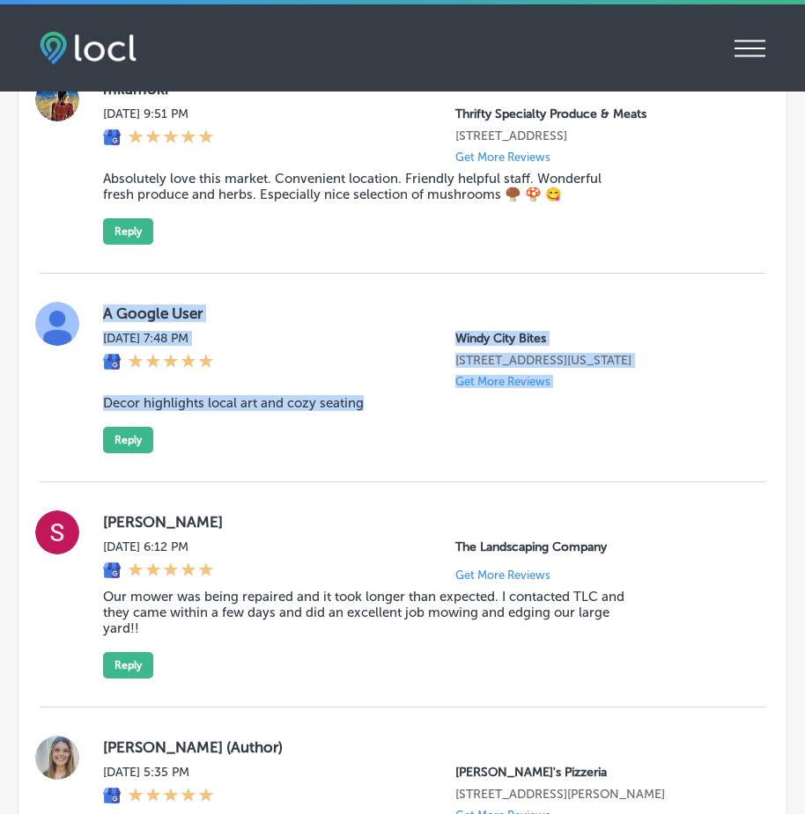
drag, startPoint x: 94, startPoint y: 495, endPoint x: 369, endPoint y: 607, distance: 296.9
click at [369, 453] on div "A Google User Fri, Aug 22, 2025 7:48 PM Windy City Bites 114 N Indiana Ave Siou…" at bounding box center [402, 377] width 725 height 151
copy div "A Google User Fri, Aug 22, 2025 7:48 PM Windy City Bites 114 N Indiana Ave Siou…"
click at [128, 453] on button "Reply" at bounding box center [128, 440] width 50 height 26
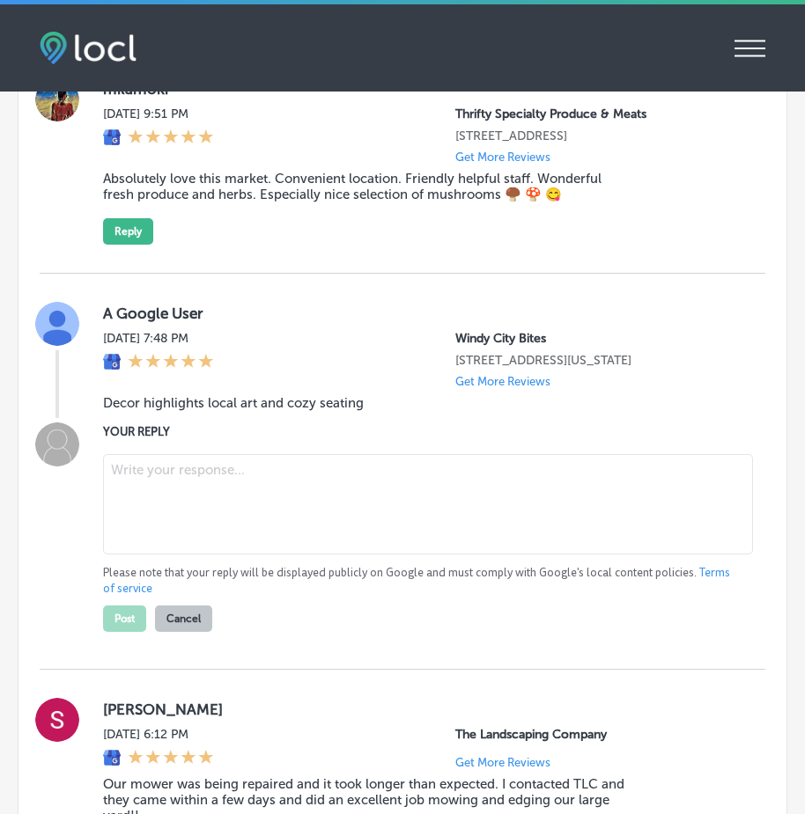
click at [182, 555] on textarea at bounding box center [428, 504] width 650 height 100
paste textarea "Thank you for your feedback! We’re thrilled you enjoyed the atmosphere at Windy…"
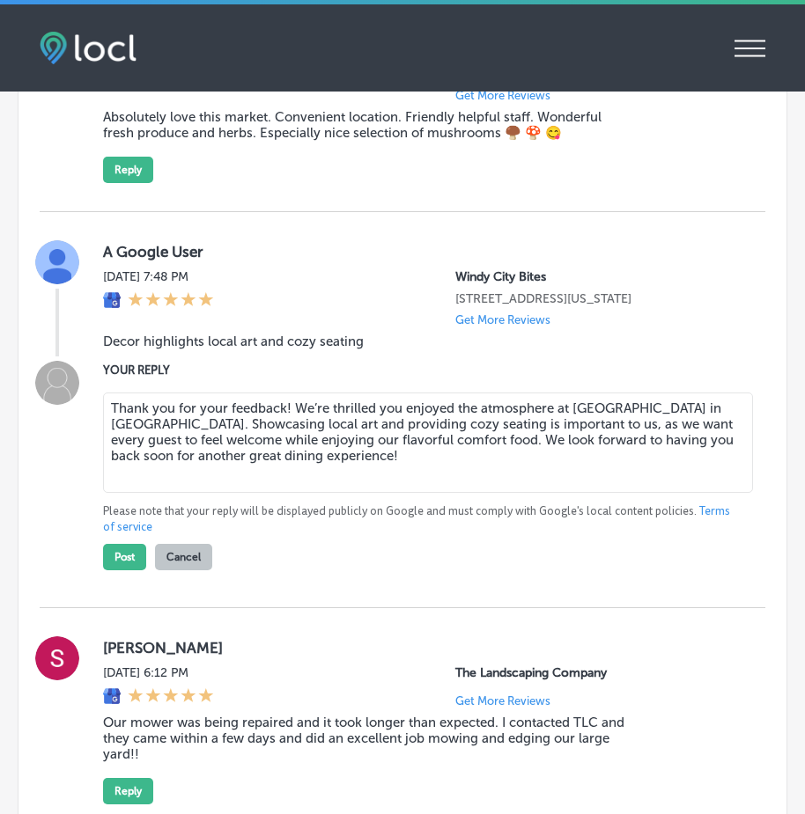
scroll to position [17141, 0]
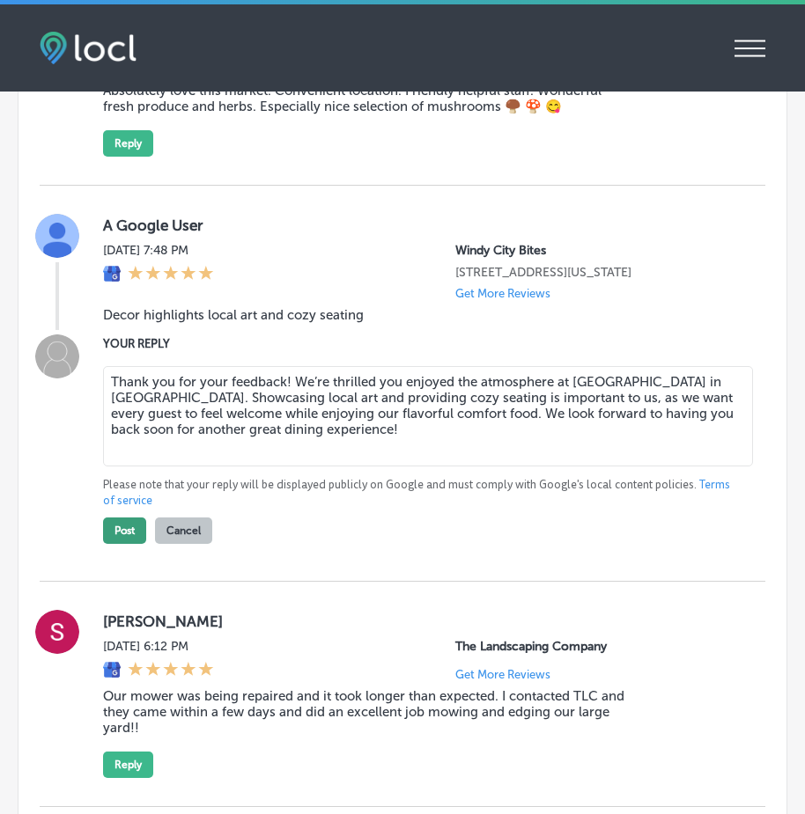
type textarea "Thank you for your feedback! We’re thrilled you enjoyed the atmosphere at Windy…"
drag, startPoint x: 118, startPoint y: 711, endPoint x: 154, endPoint y: 698, distance: 38.4
click at [118, 544] on button "Post" at bounding box center [124, 531] width 43 height 26
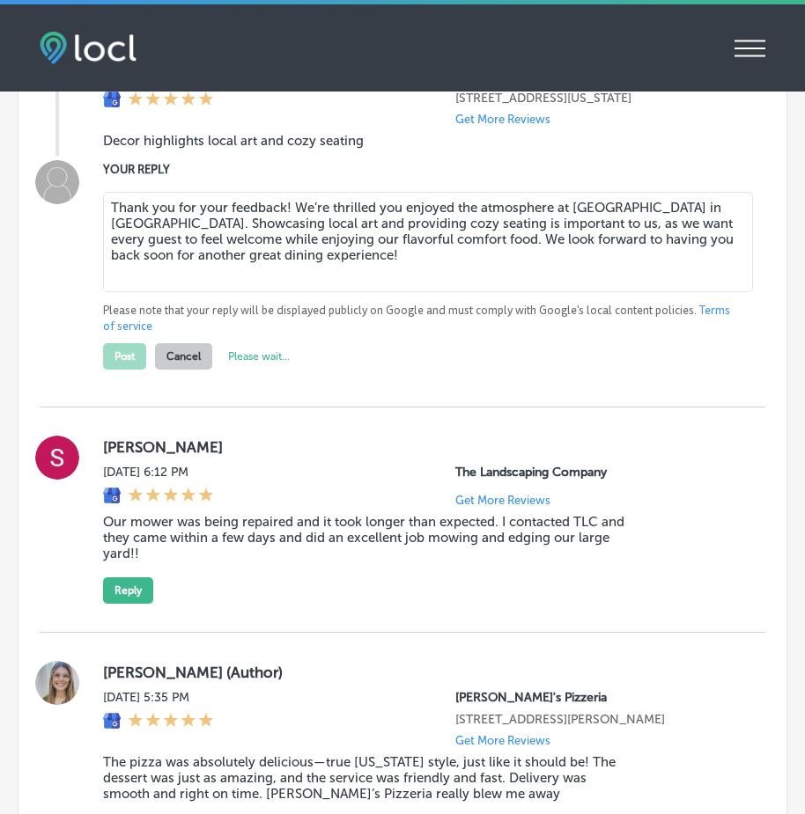
scroll to position [17317, 0]
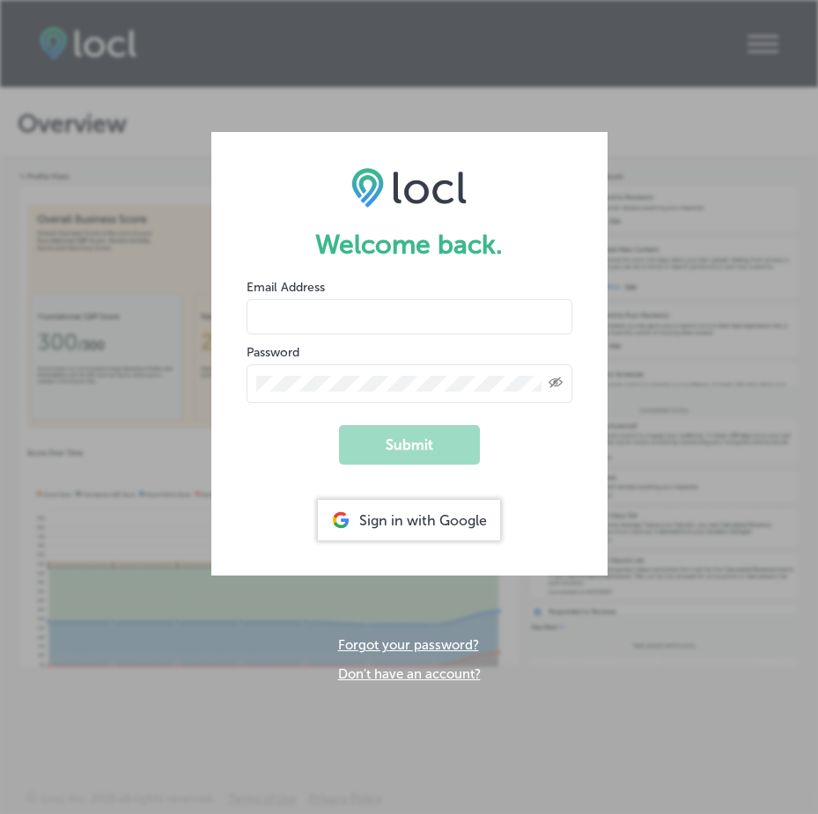
click at [426, 523] on div "Sign in with Google" at bounding box center [409, 520] width 182 height 40
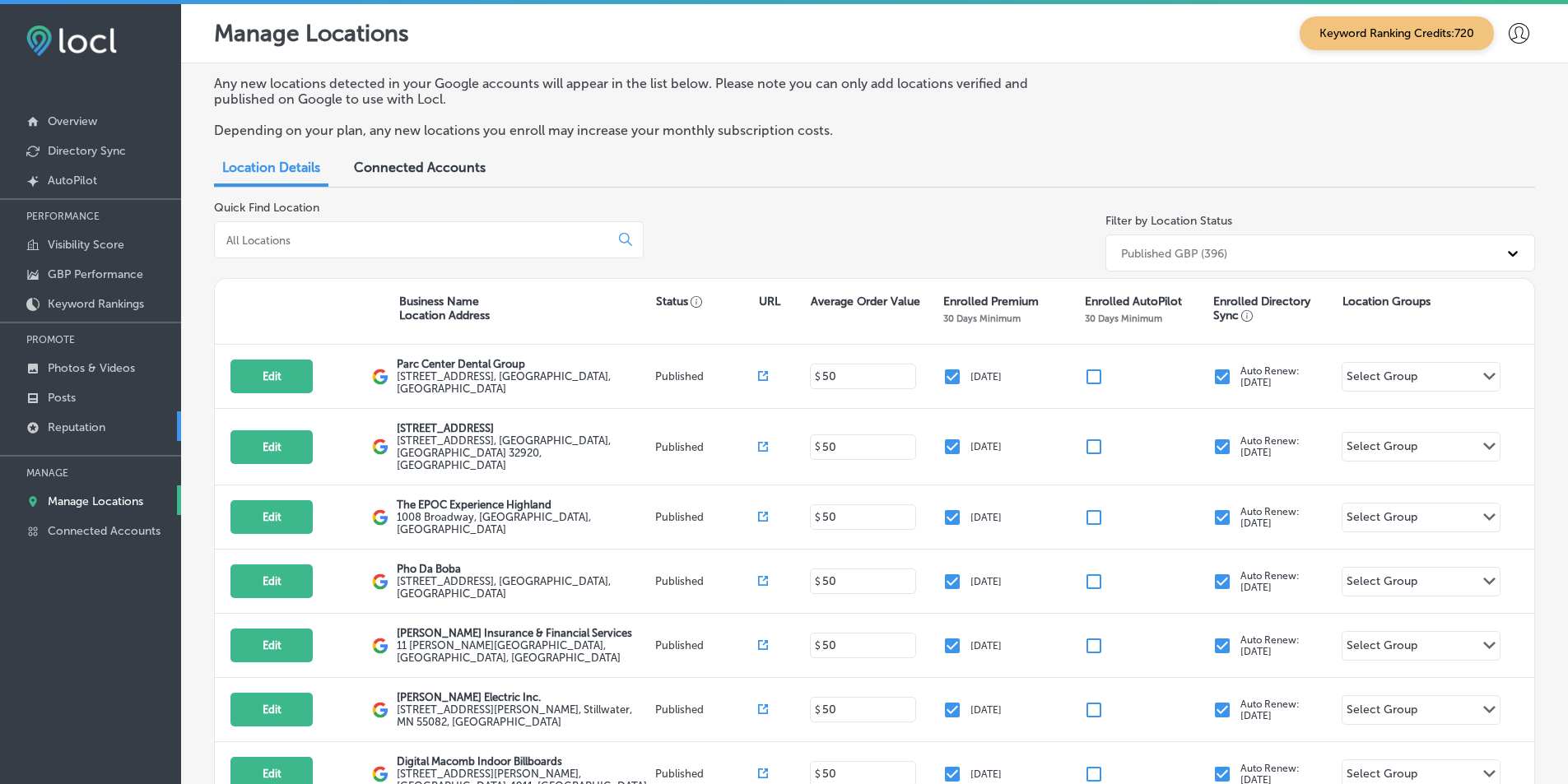
click at [83, 425] on p "Reputation" at bounding box center [77, 427] width 58 height 14
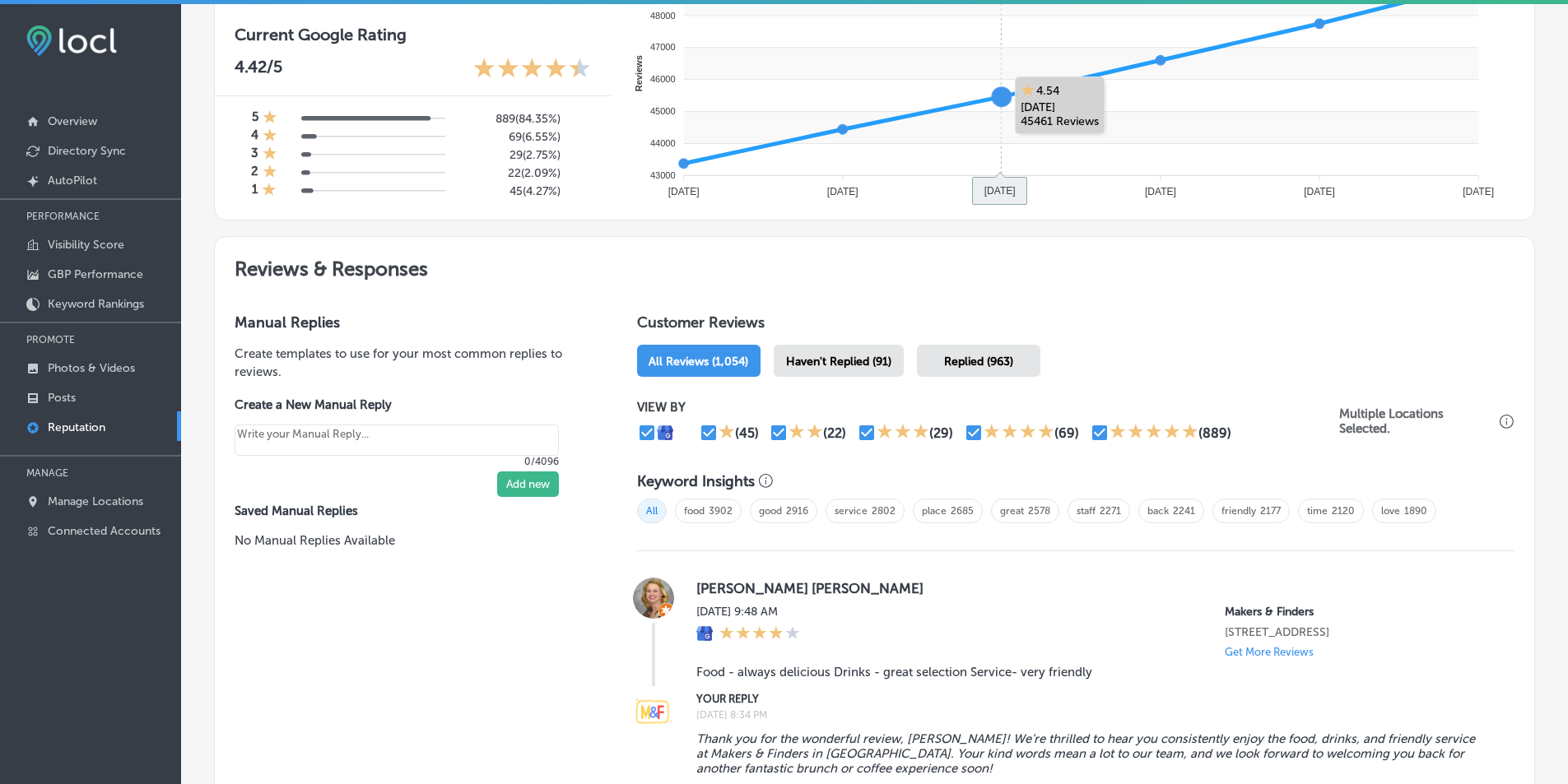
scroll to position [740, 0]
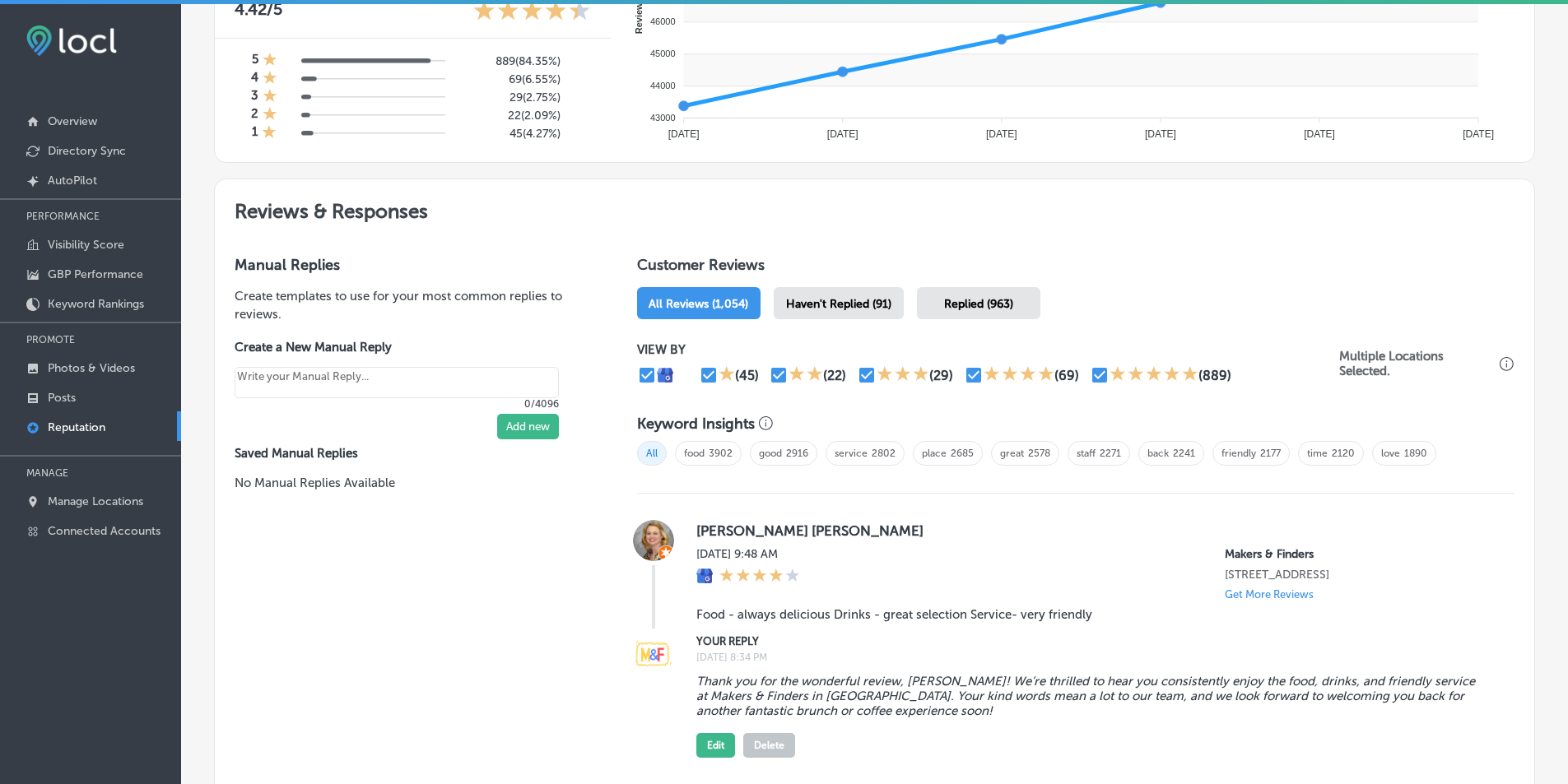
click at [764, 295] on div "Haven't Replied (91)" at bounding box center [839, 303] width 130 height 32
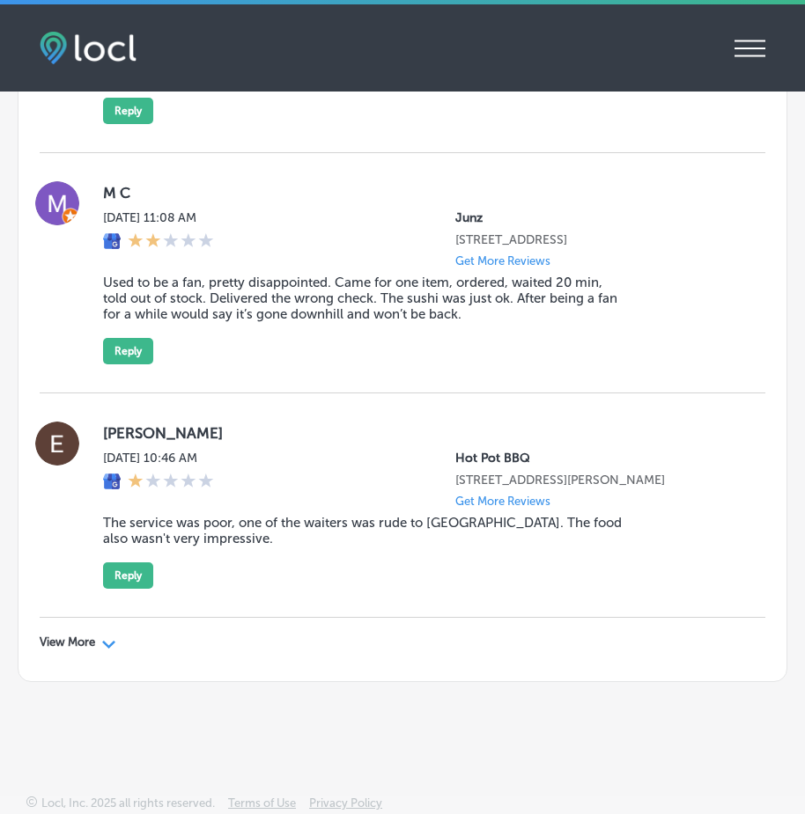
scroll to position [6716, 0]
click at [78, 641] on p "View More" at bounding box center [67, 643] width 55 height 14
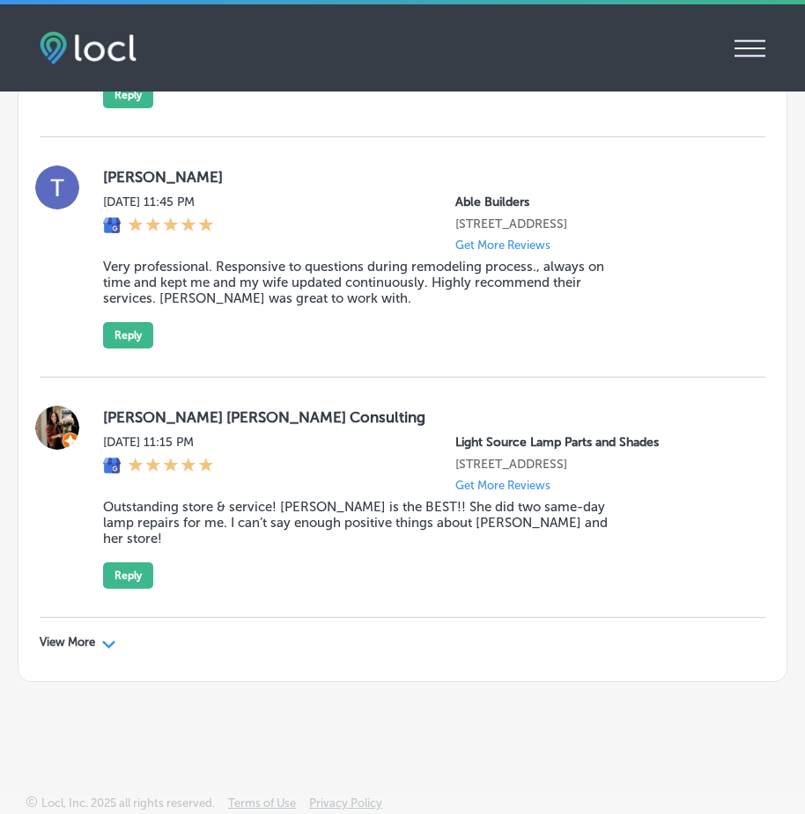
scroll to position [11269, 0]
click at [108, 644] on icon "Path Created with Sketch." at bounding box center [108, 645] width 13 height 8
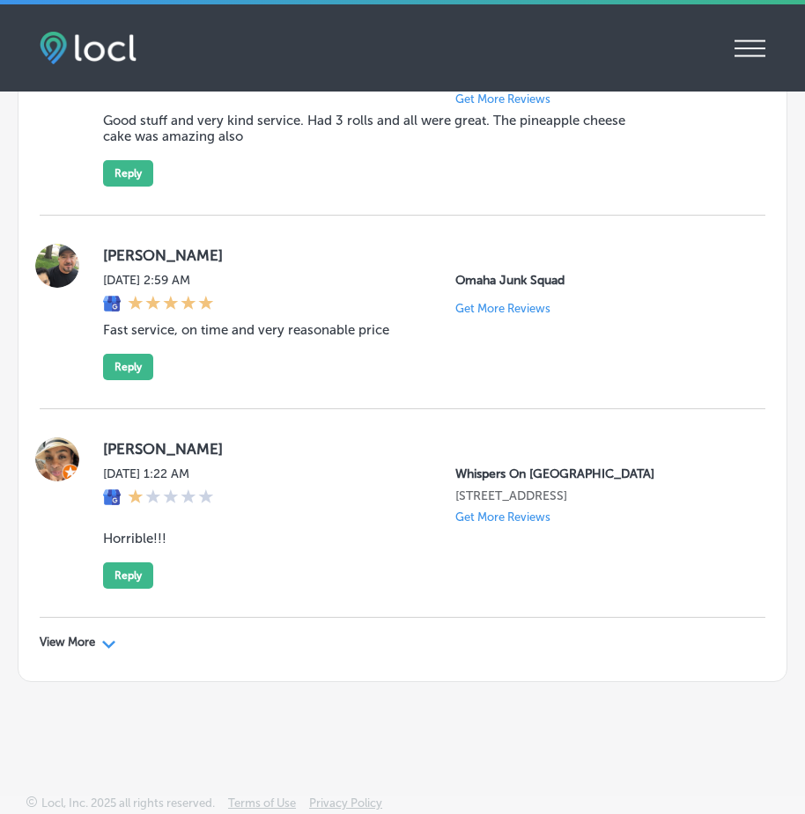
scroll to position [16069, 0]
click at [100, 644] on div "View More Path Created with Sketch." at bounding box center [78, 643] width 77 height 14
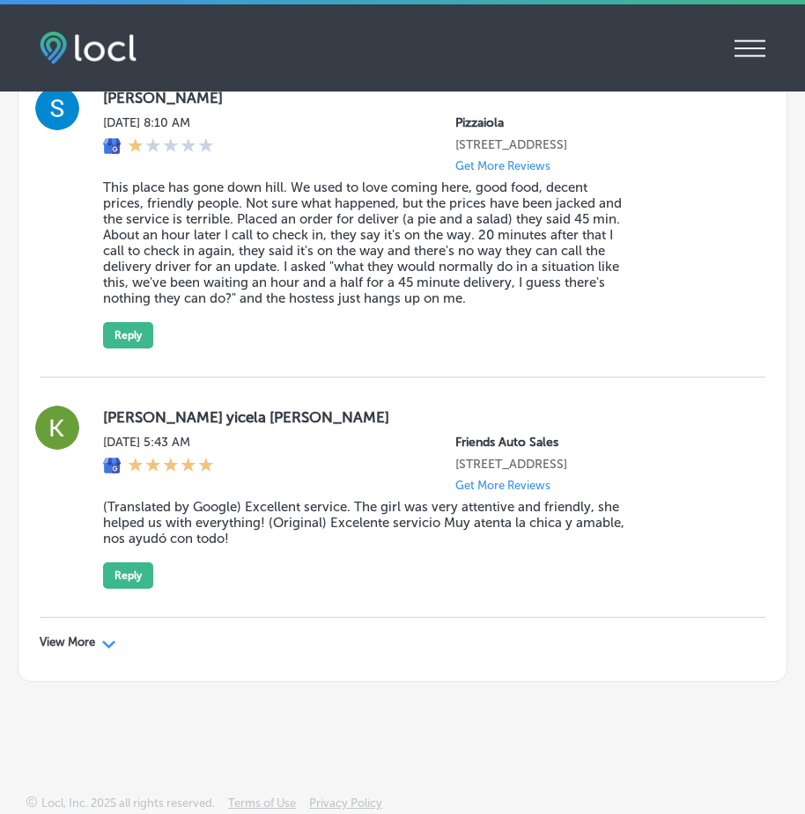
scroll to position [20851, 0]
click at [94, 640] on p "View More" at bounding box center [67, 643] width 55 height 14
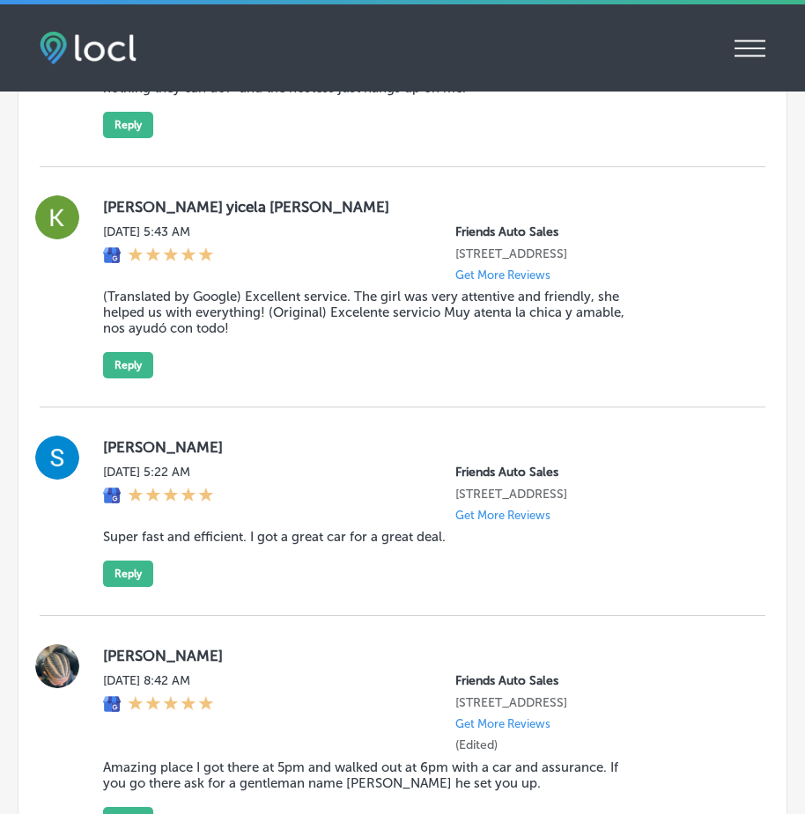
type textarea "x"
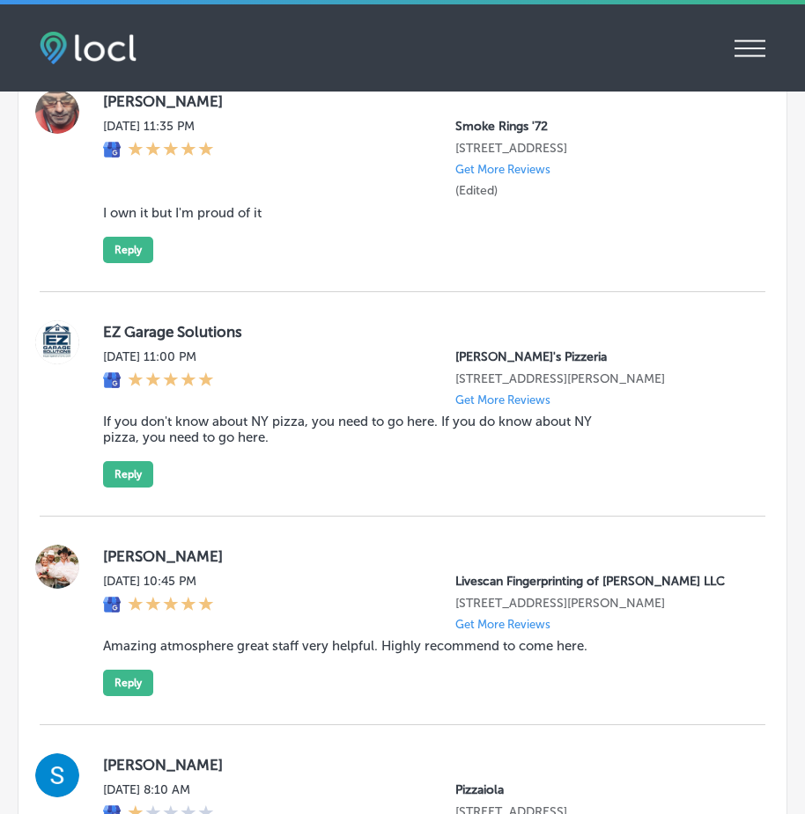
scroll to position [19970, 0]
